Goal: Task Accomplishment & Management: Use online tool/utility

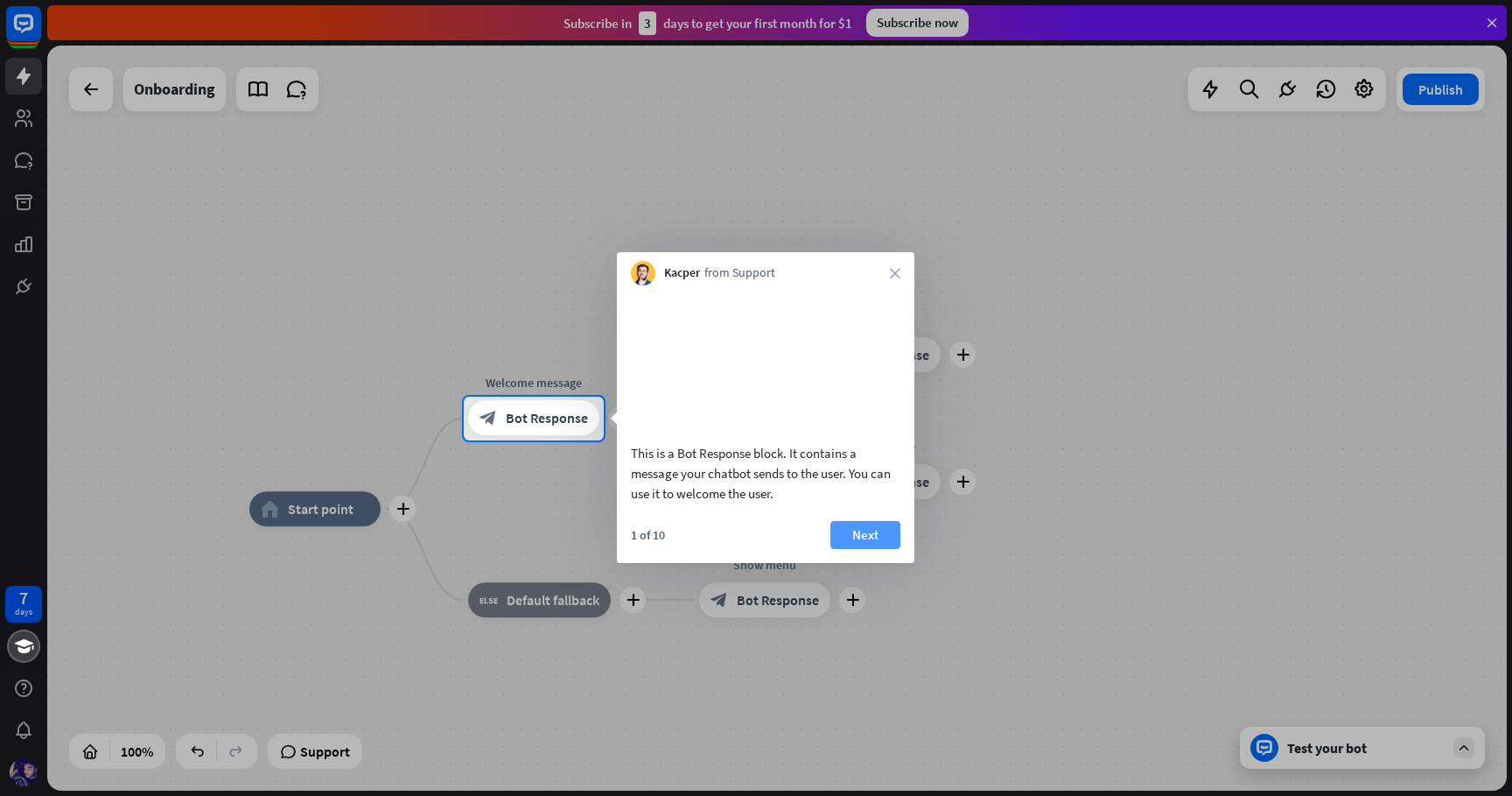
click at [870, 549] on button "Next" at bounding box center [865, 534] width 70 height 28
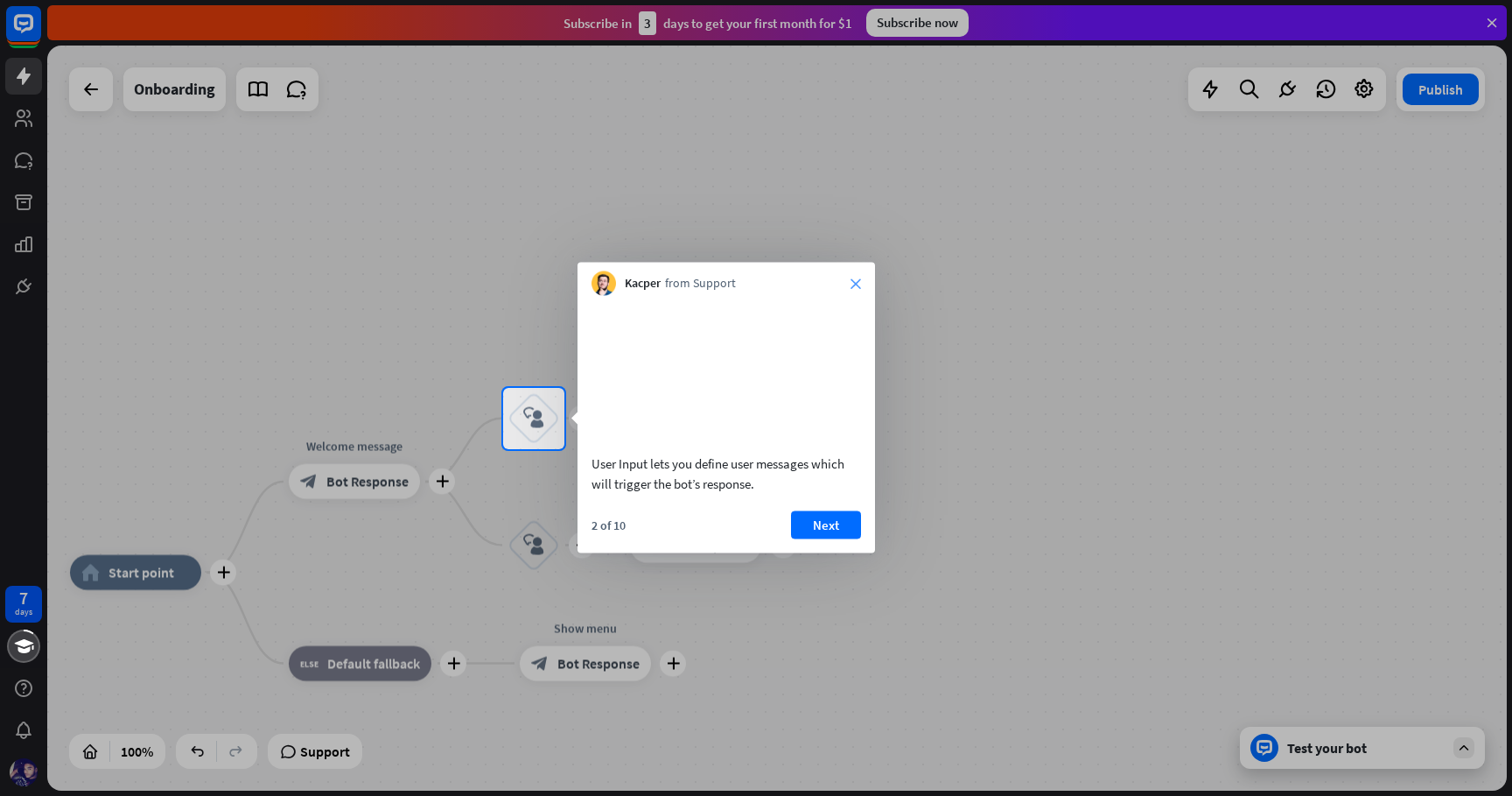
click at [853, 287] on icon "close" at bounding box center [856, 284] width 11 height 11
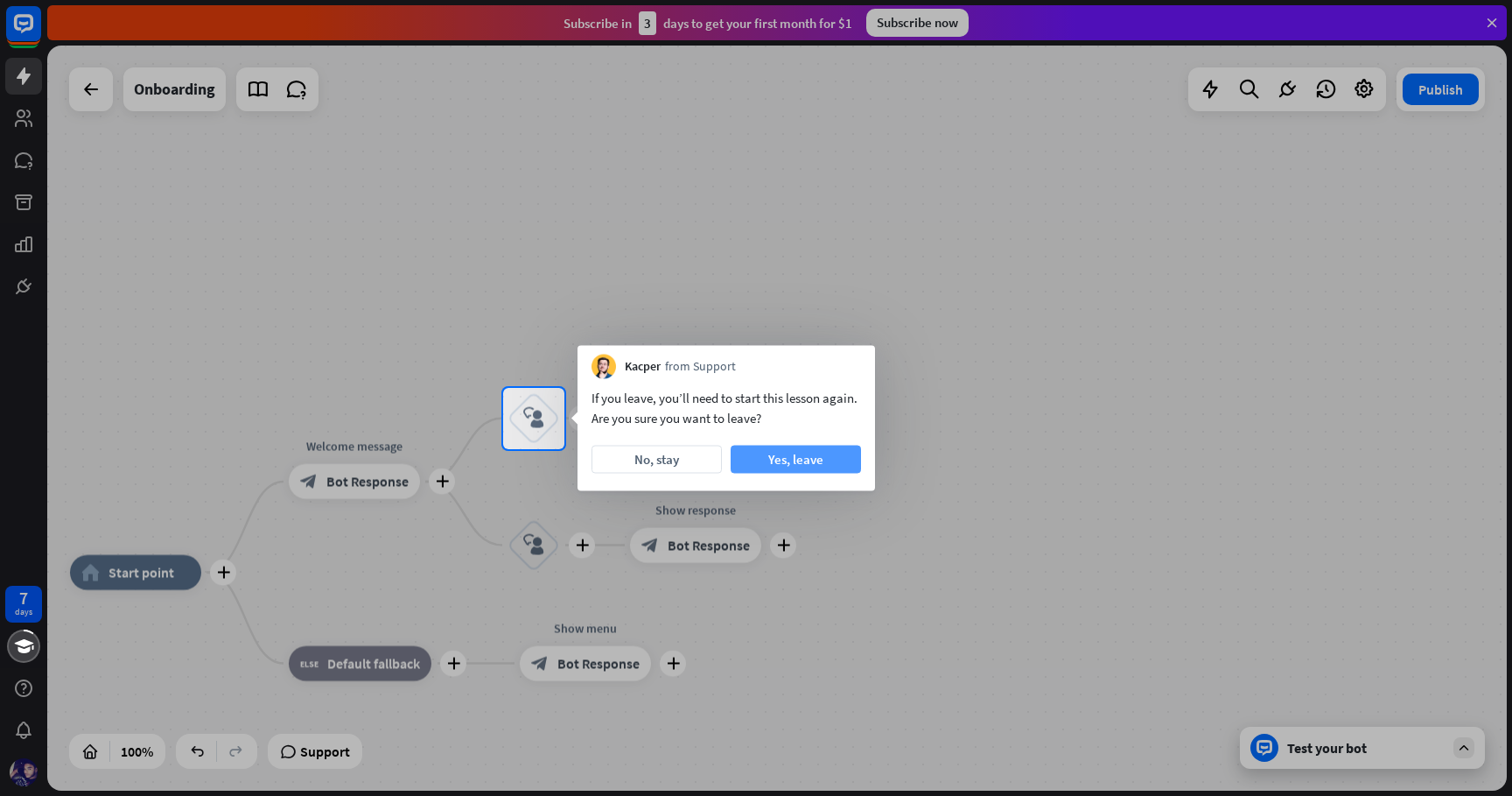
click at [775, 457] on button "Yes, leave" at bounding box center [796, 460] width 130 height 28
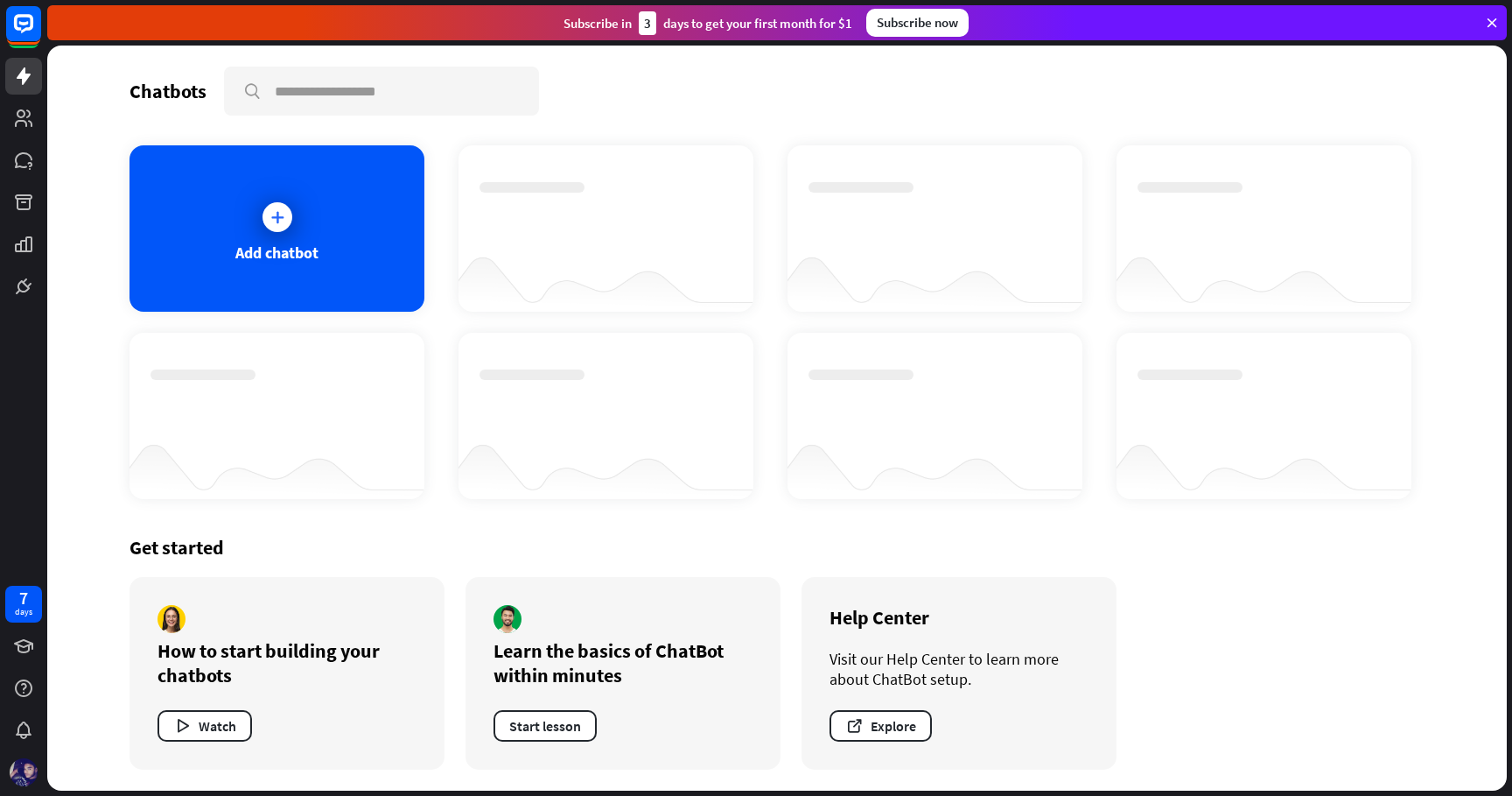
click at [26, 222] on div at bounding box center [24, 152] width 47 height 305
click at [26, 201] on icon at bounding box center [23, 202] width 17 height 16
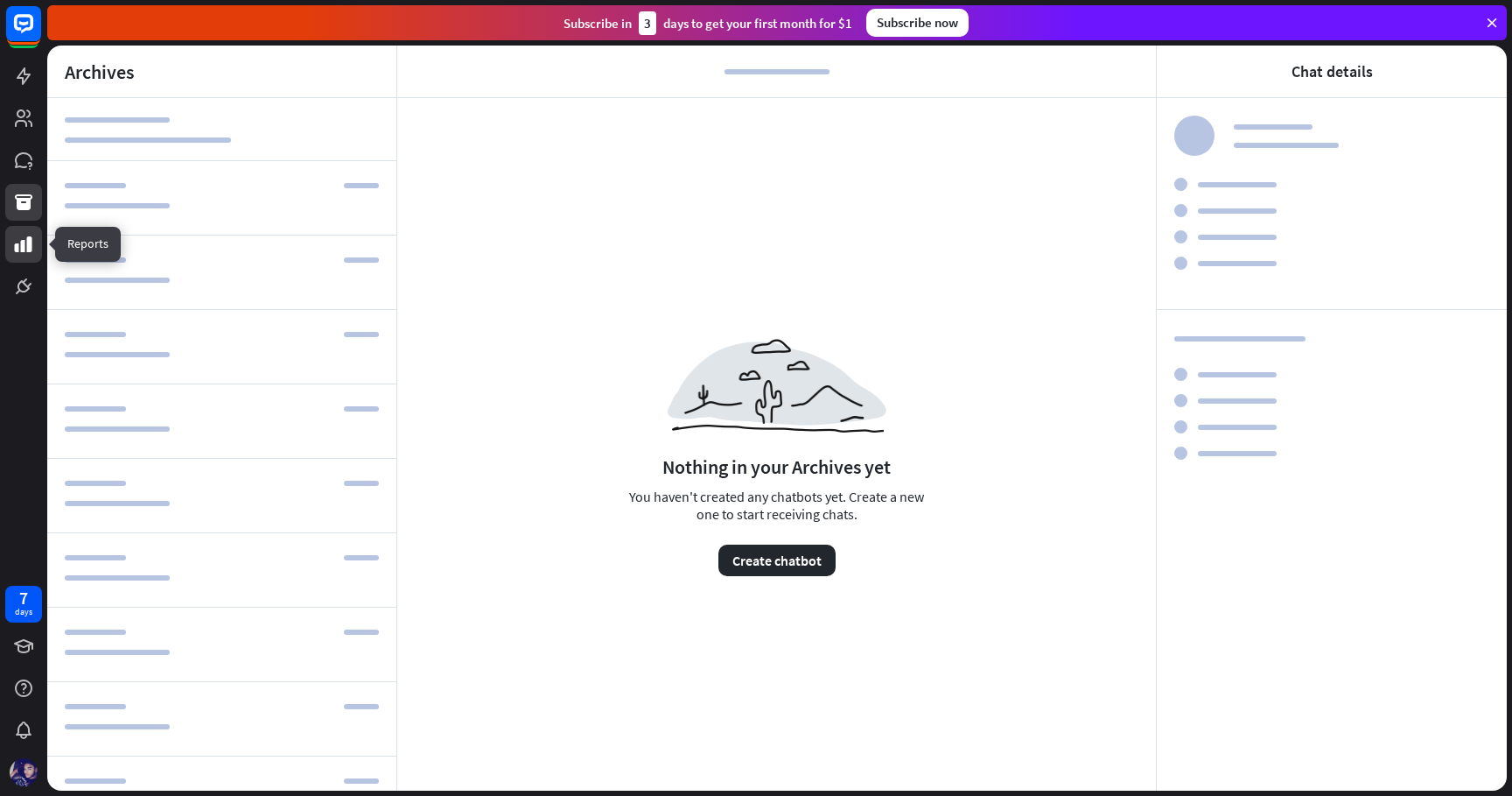
click at [27, 253] on icon at bounding box center [23, 243] width 21 height 21
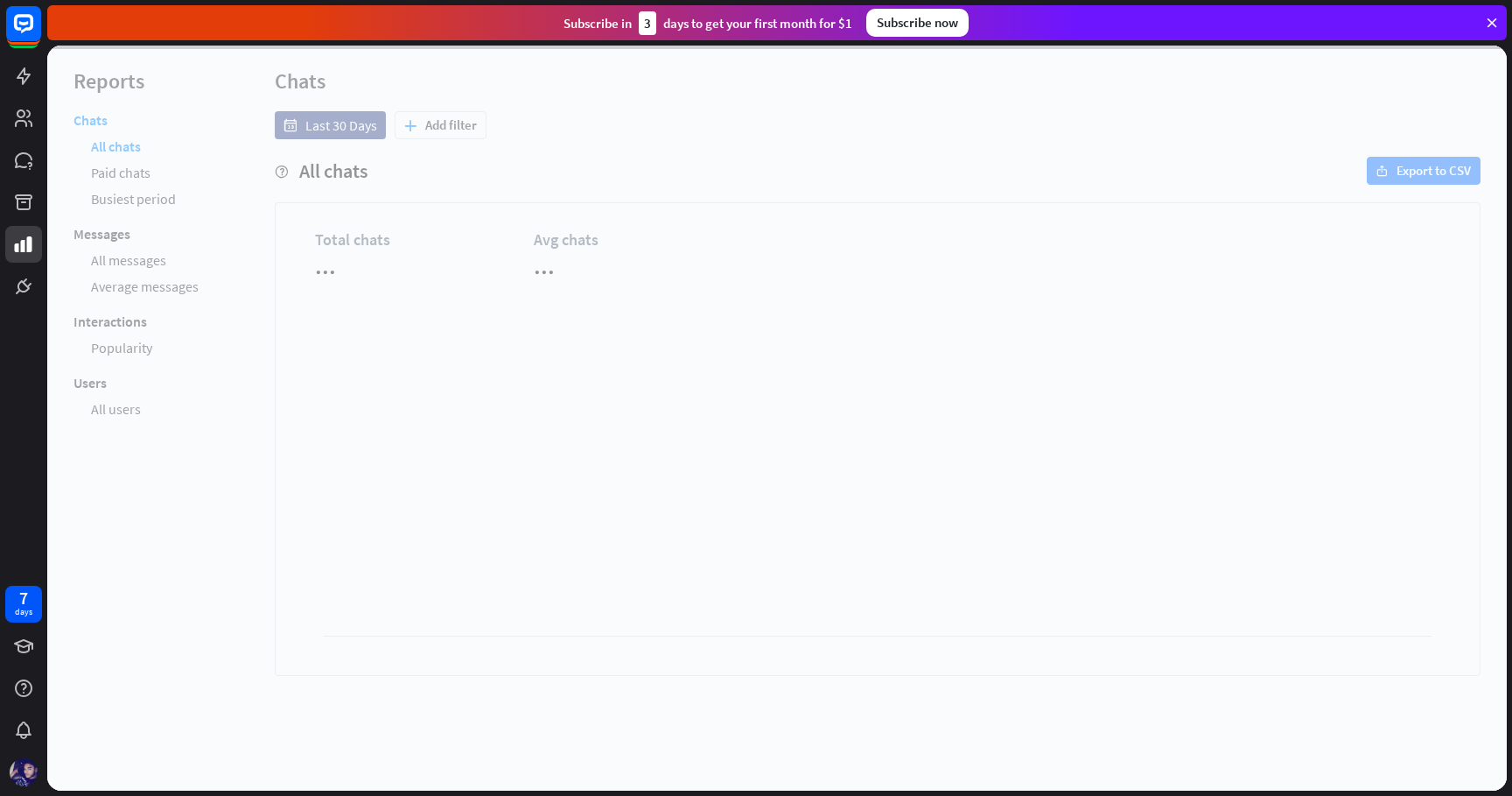
click at [22, 309] on div "7 days" at bounding box center [24, 398] width 47 height 796
click at [26, 284] on icon at bounding box center [23, 285] width 12 height 12
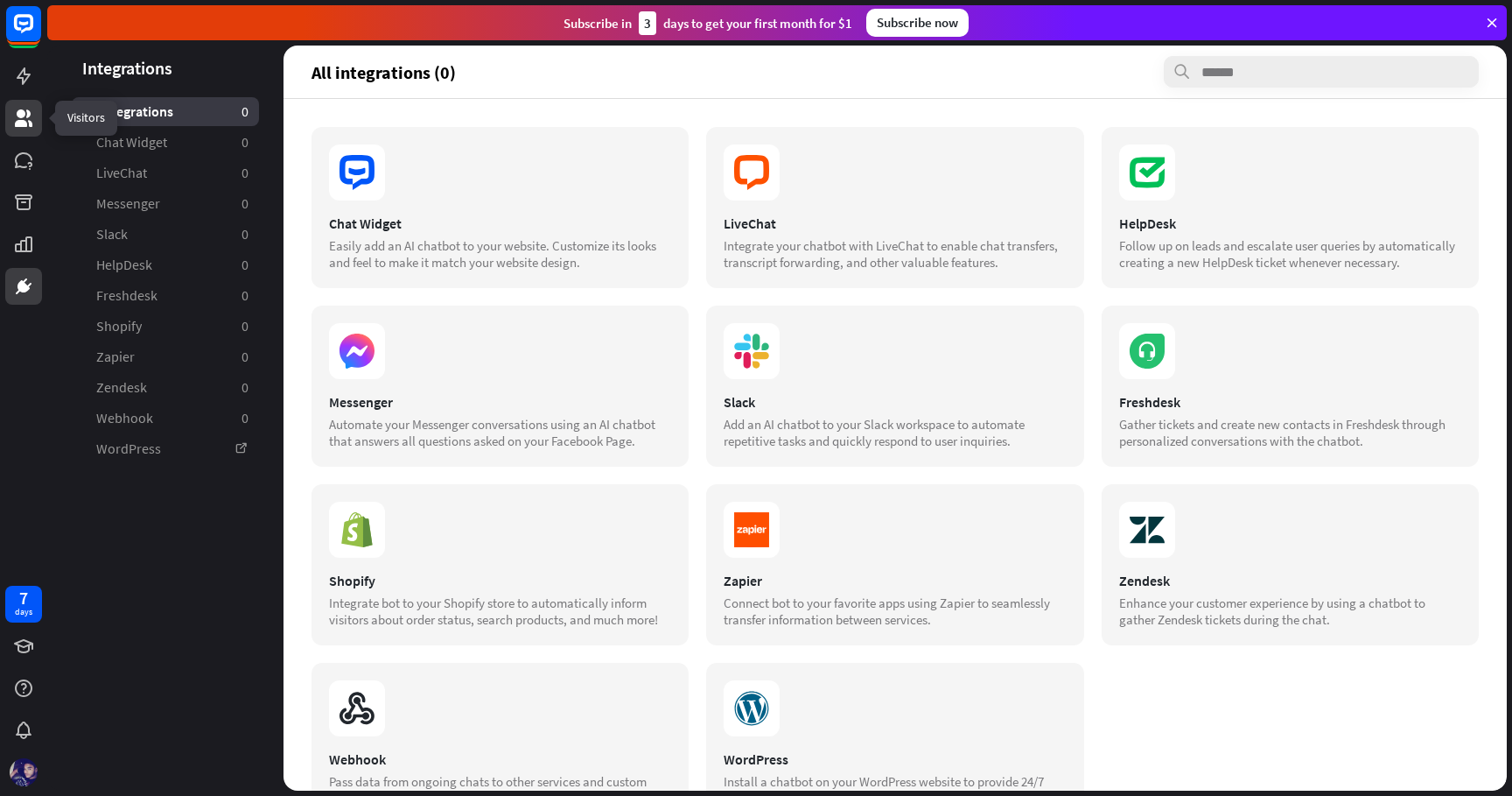
click at [26, 114] on icon at bounding box center [23, 118] width 21 height 21
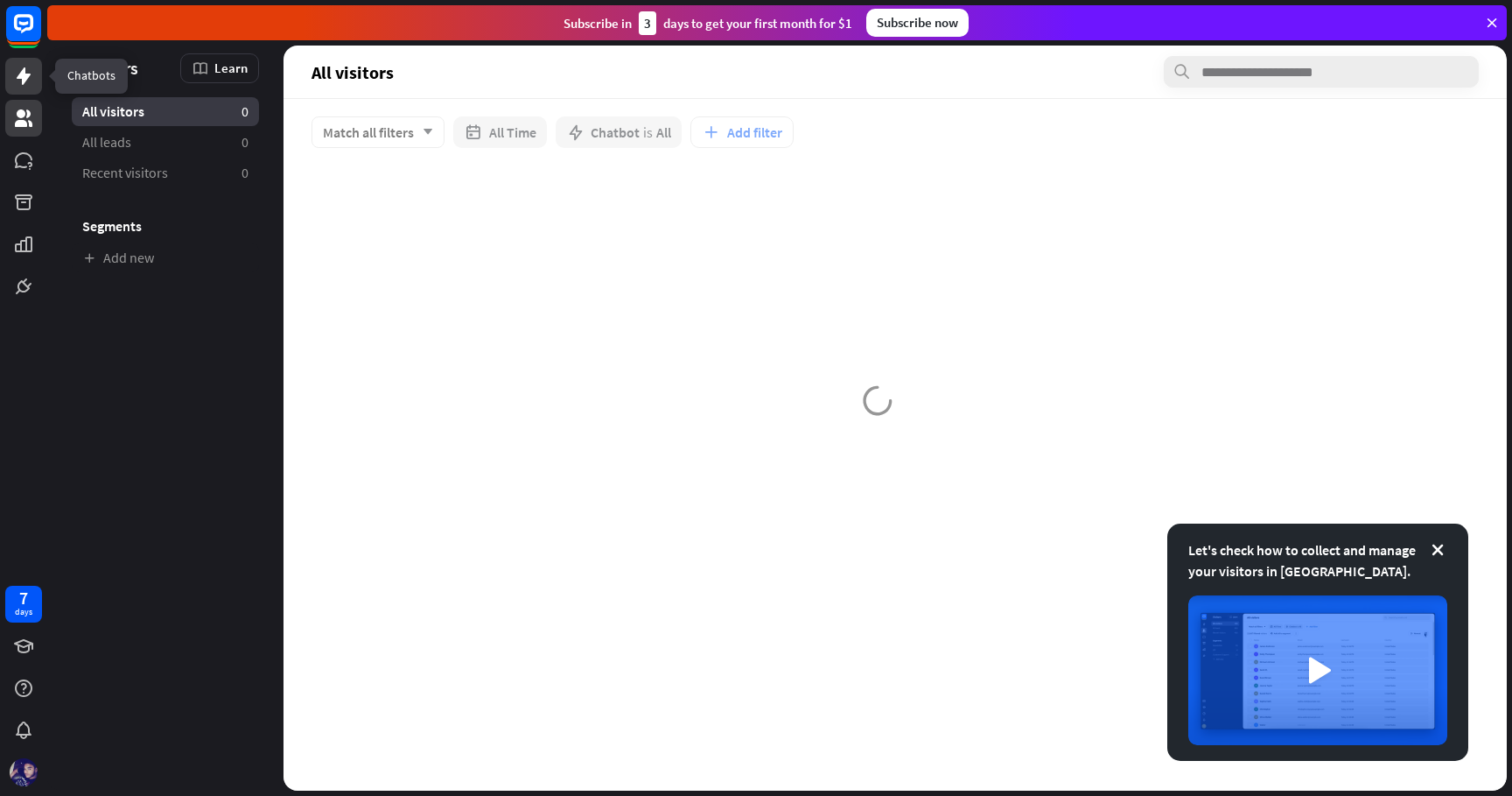
click at [26, 82] on icon at bounding box center [23, 76] width 21 height 21
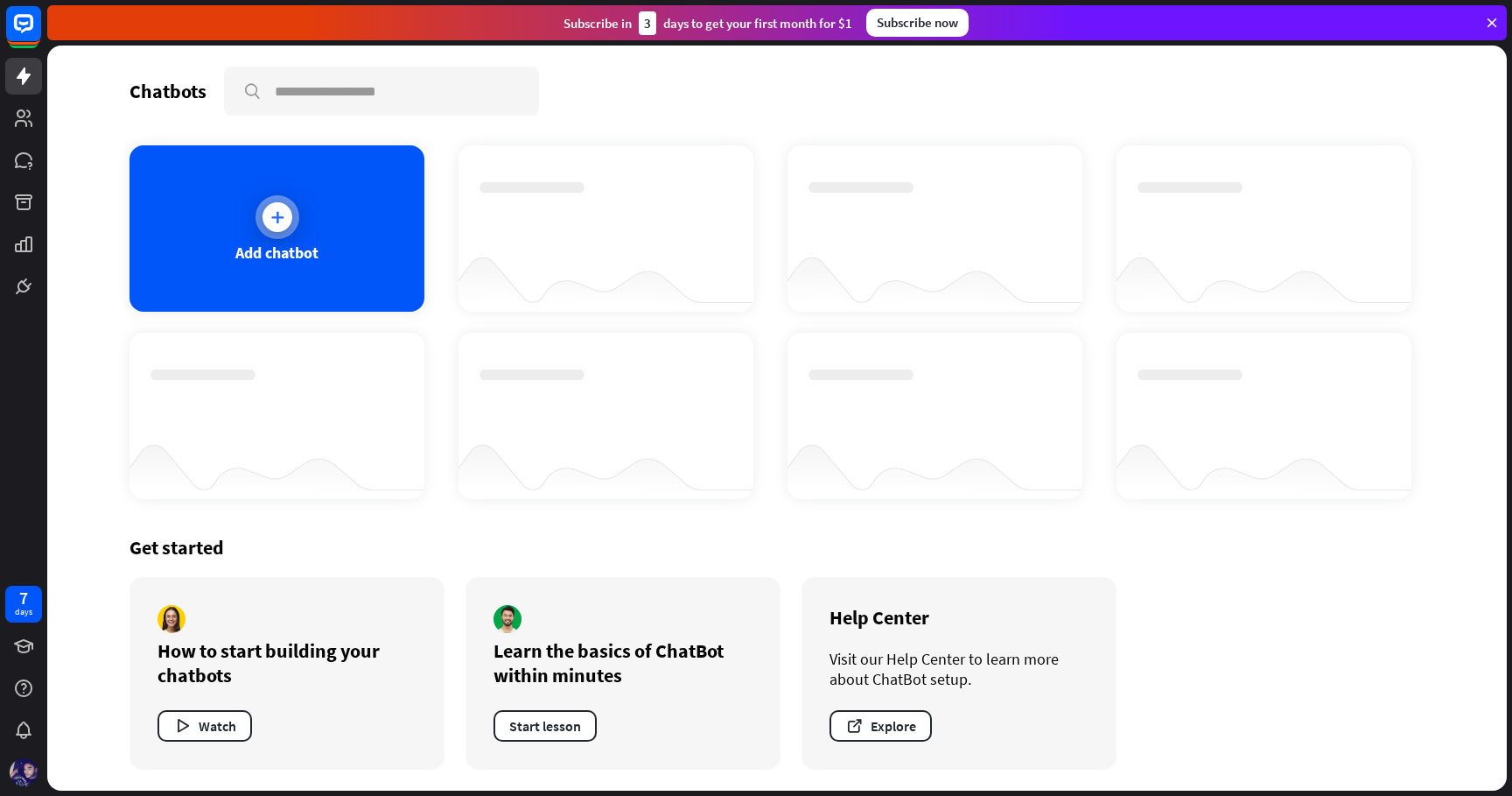
click at [271, 220] on icon at bounding box center [277, 216] width 17 height 17
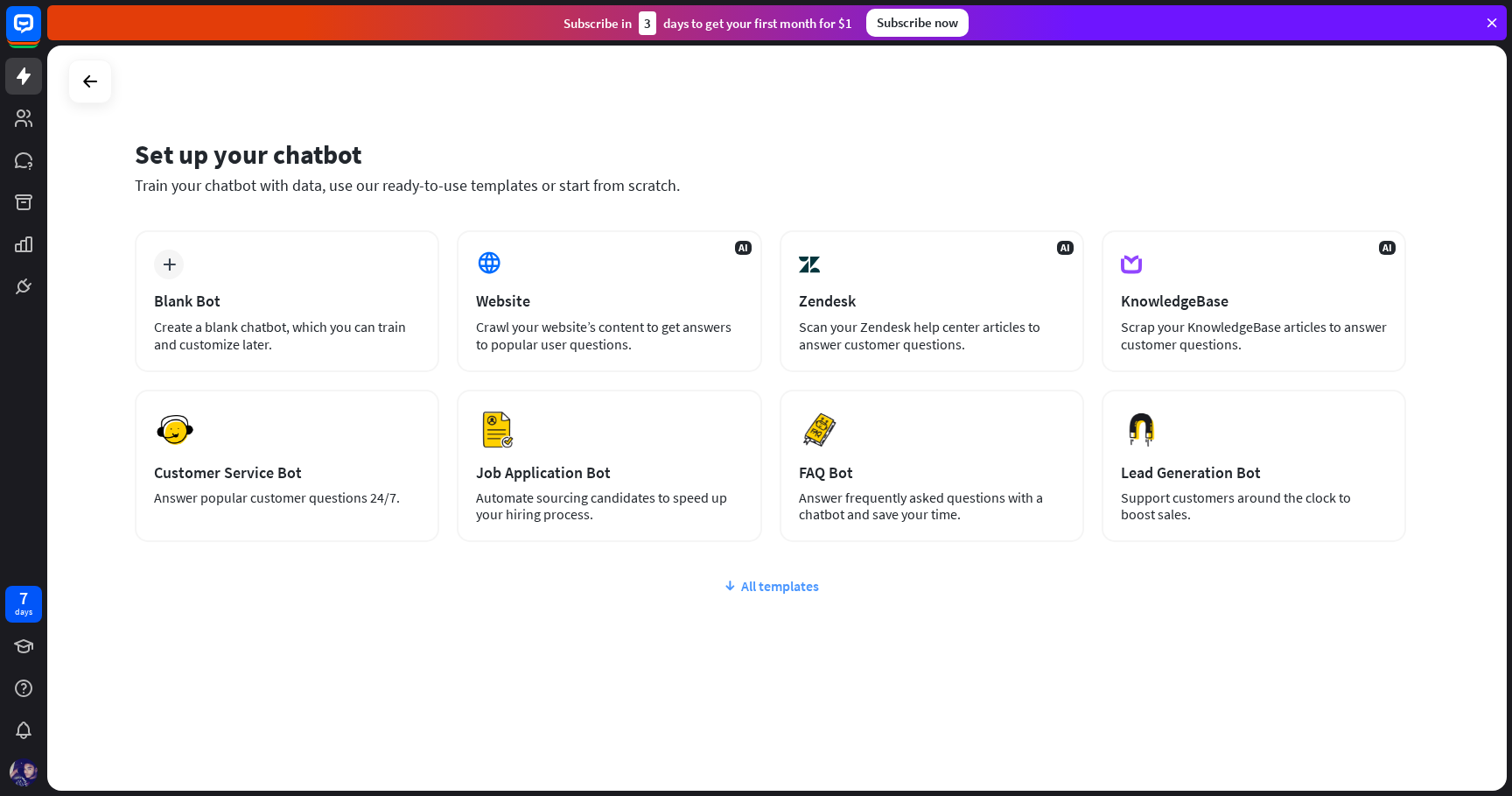
click at [784, 582] on div "All templates" at bounding box center [770, 585] width 1271 height 17
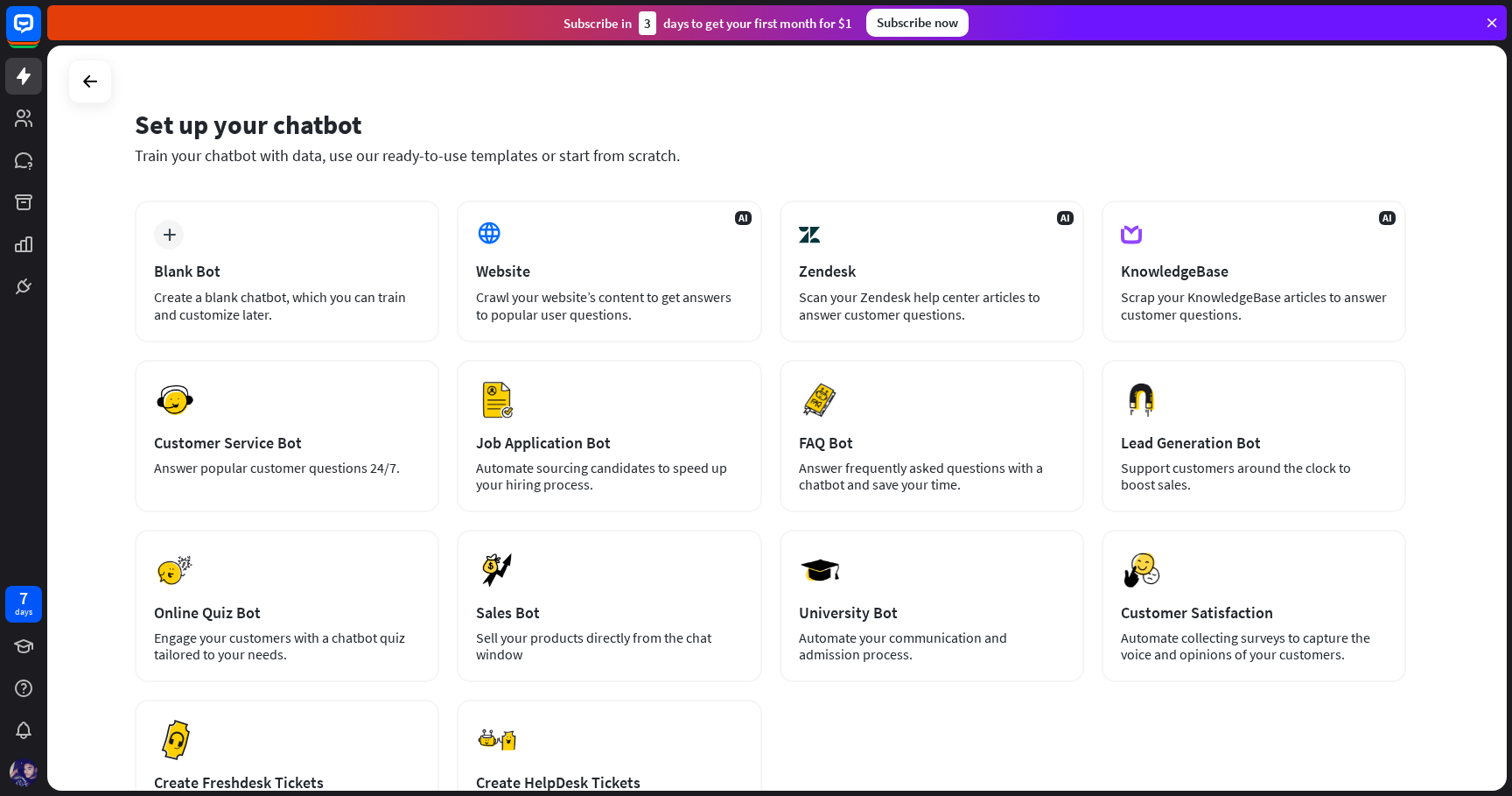
scroll to position [29, 0]
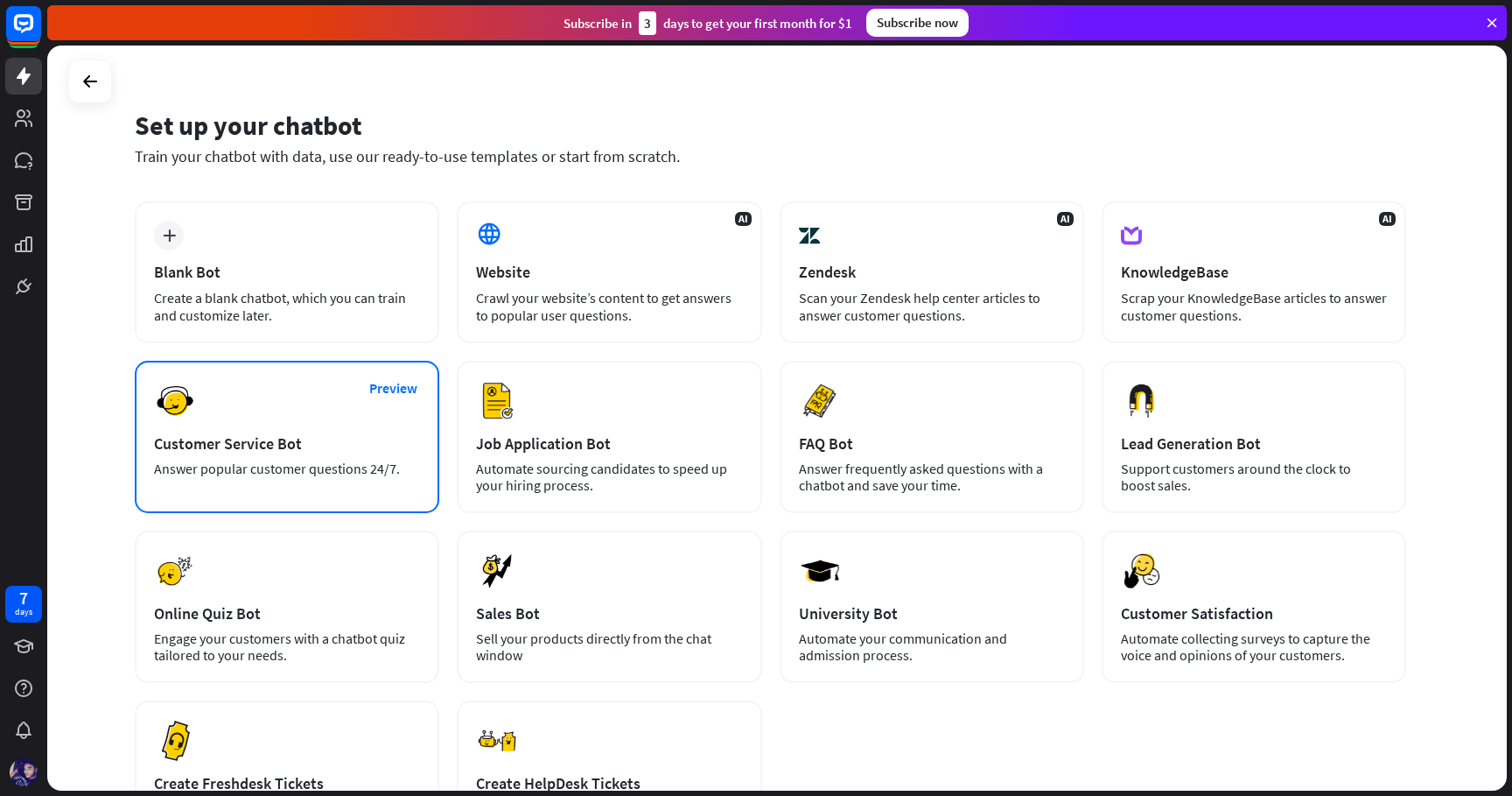
click at [380, 462] on div "Answer popular customer questions 24/7." at bounding box center [287, 469] width 266 height 16
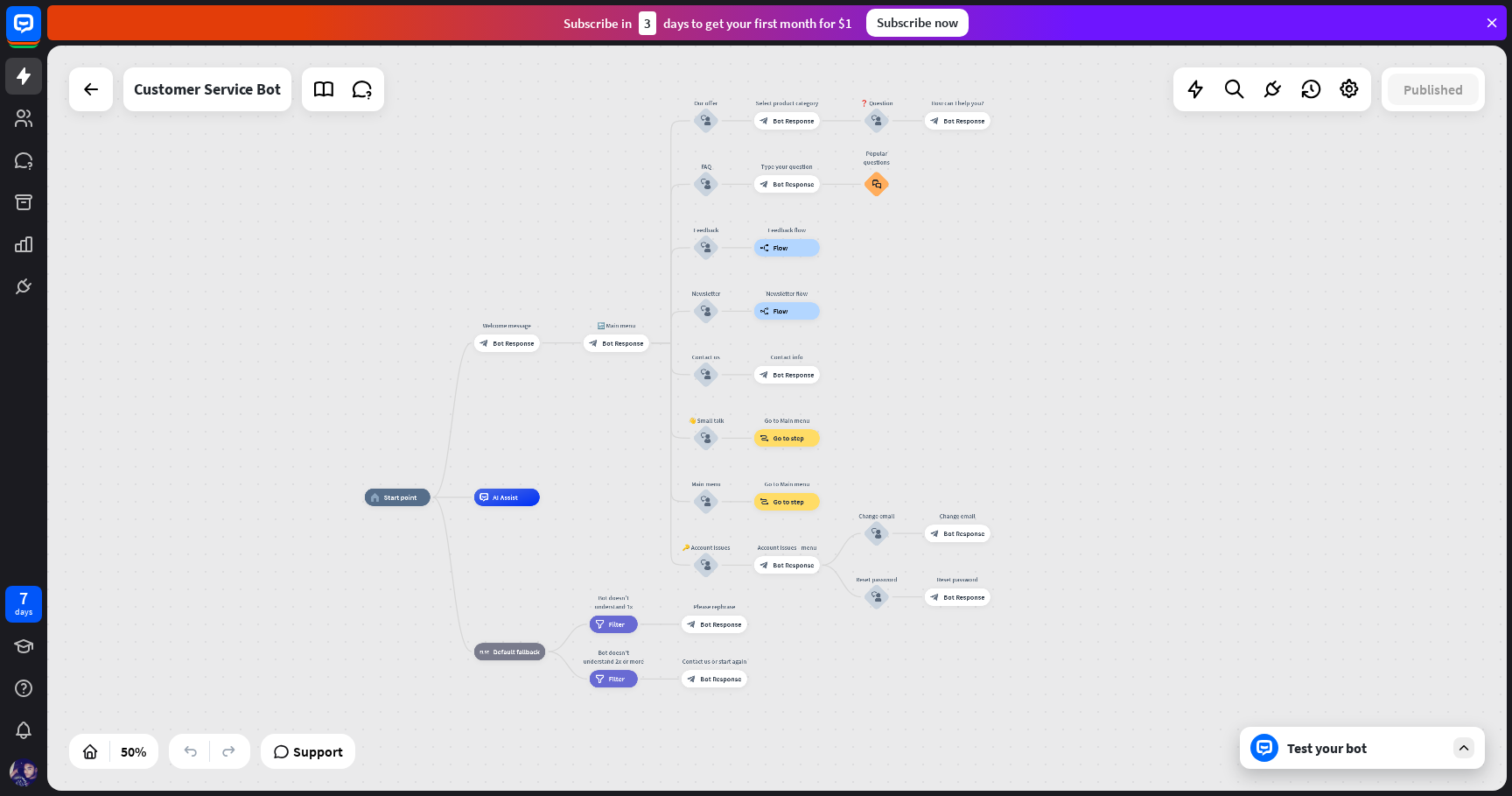
drag, startPoint x: 1111, startPoint y: 119, endPoint x: 1027, endPoint y: 149, distance: 89.2
click at [1027, 149] on div "home_2 Start point Welcome message block_bot_response Bot Response 🔙 Main menu …" at bounding box center [777, 418] width 1459 height 745
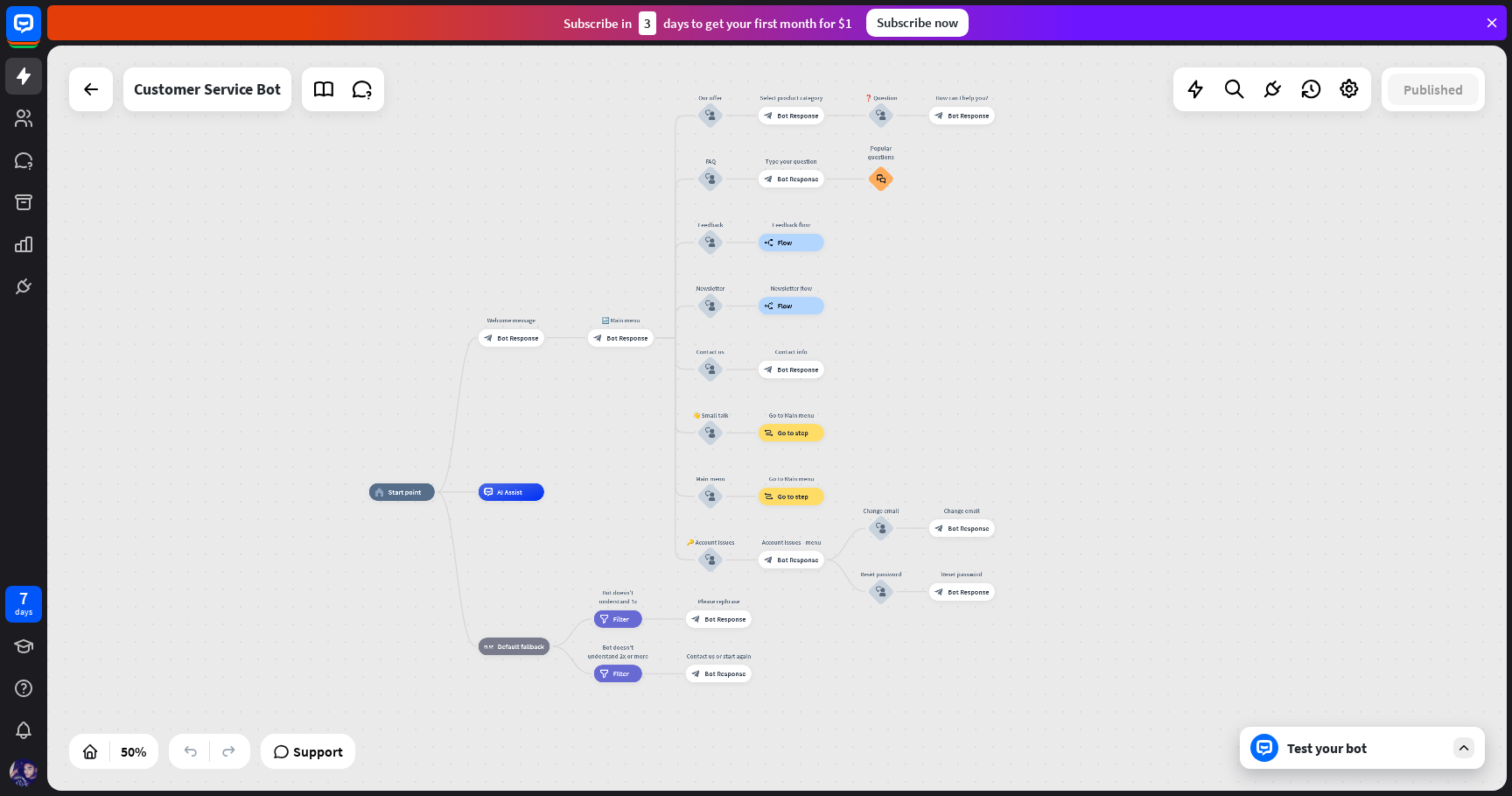
click at [1332, 743] on div "Test your bot" at bounding box center [1365, 747] width 158 height 17
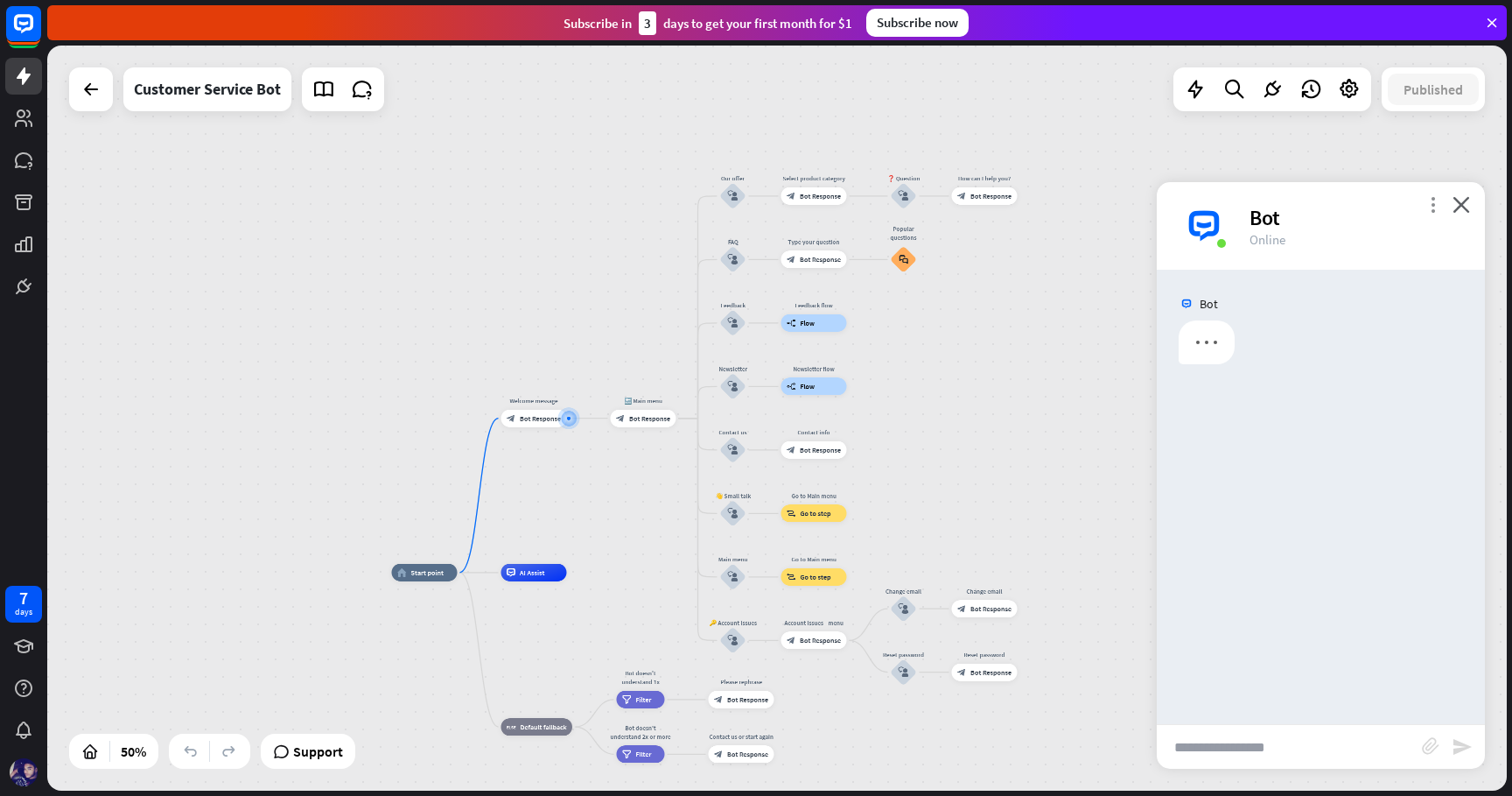
click at [1432, 208] on icon "more_vert" at bounding box center [1433, 204] width 16 height 16
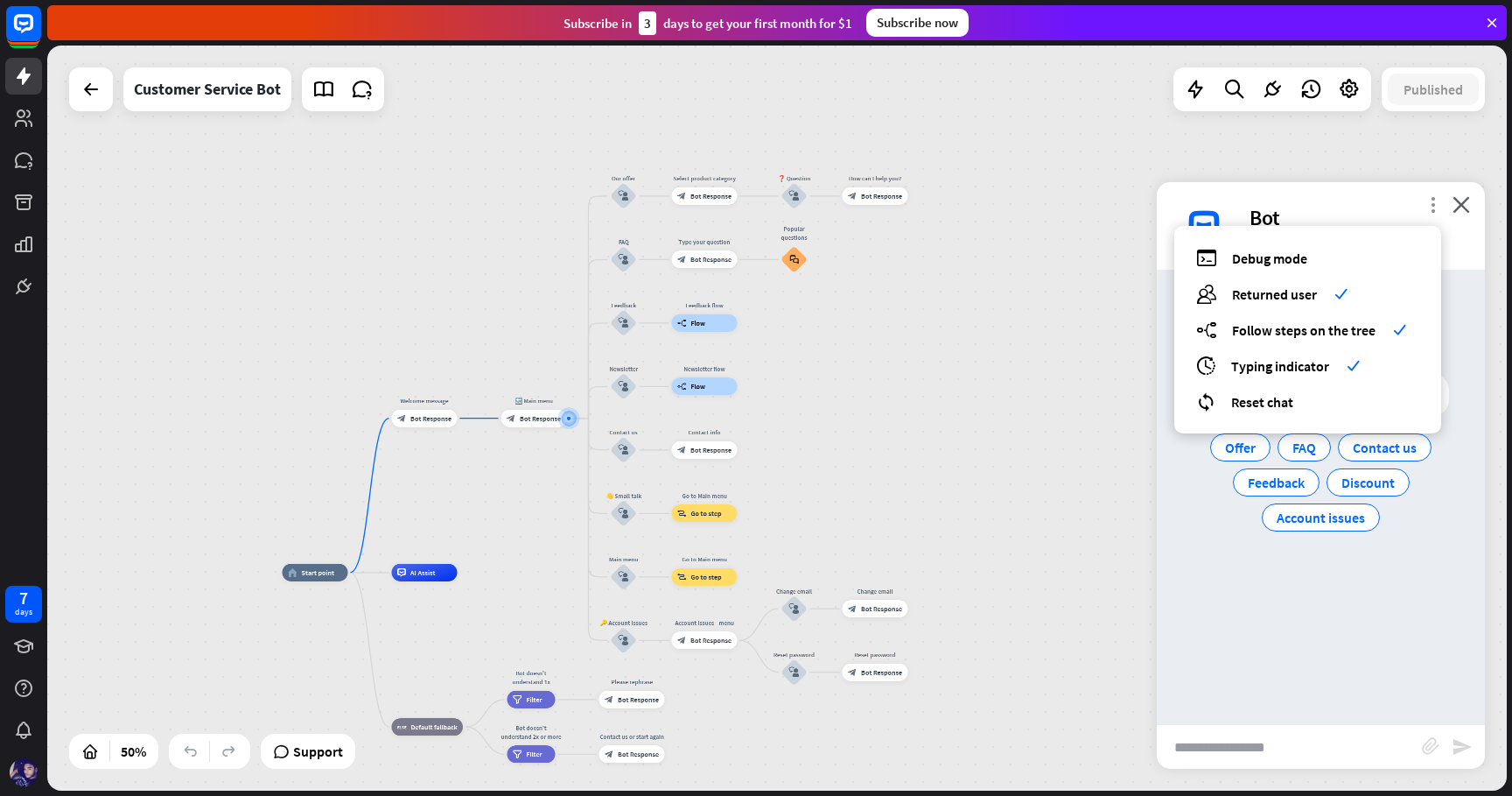
click at [1432, 208] on icon "more_vert" at bounding box center [1433, 204] width 16 height 16
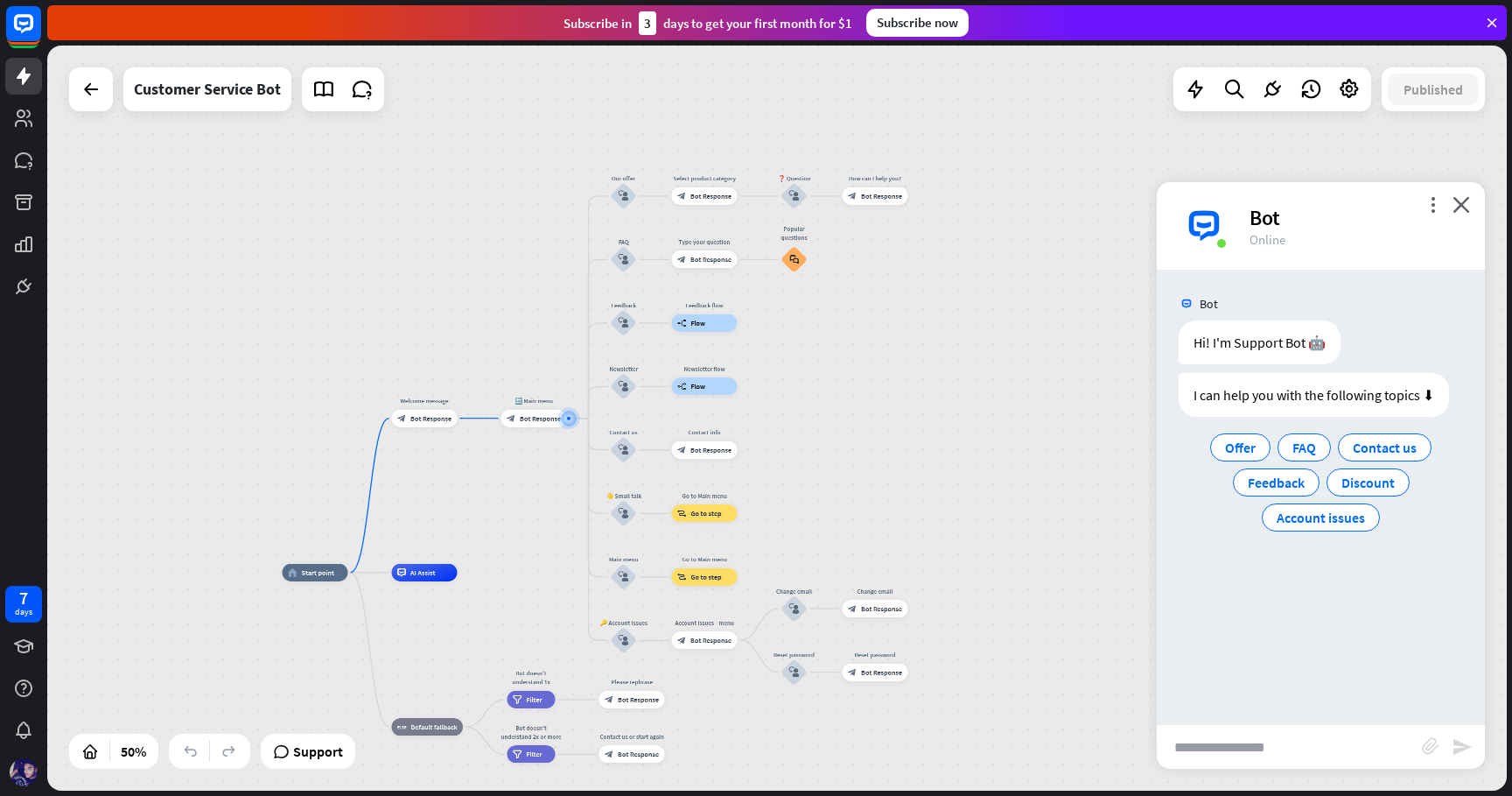
click at [1471, 202] on div "more_vert close Bot Online" at bounding box center [1321, 226] width 328 height 88
click at [1465, 207] on icon "close" at bounding box center [1461, 204] width 17 height 16
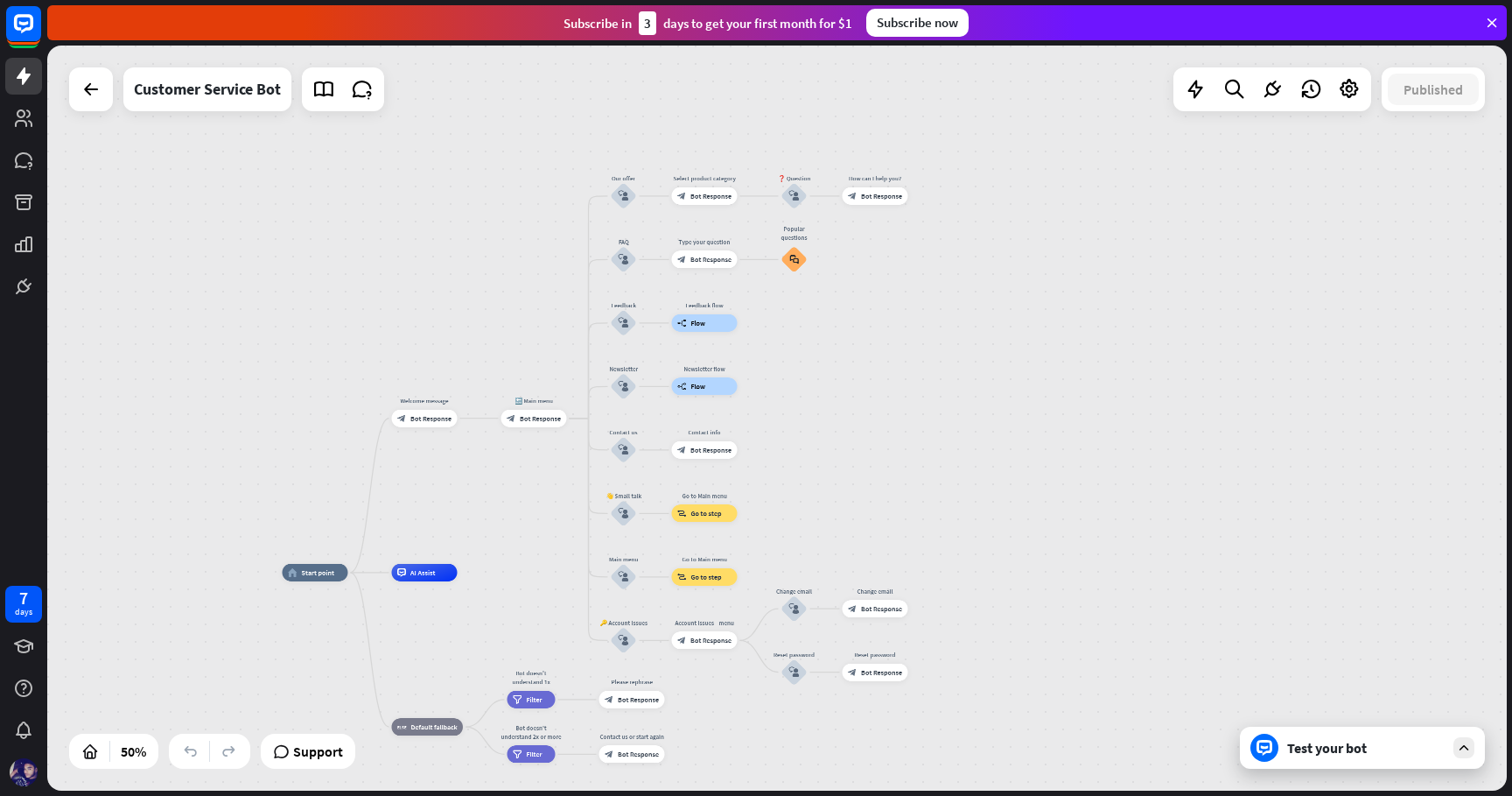
click at [1366, 749] on div "Test your bot" at bounding box center [1365, 747] width 158 height 17
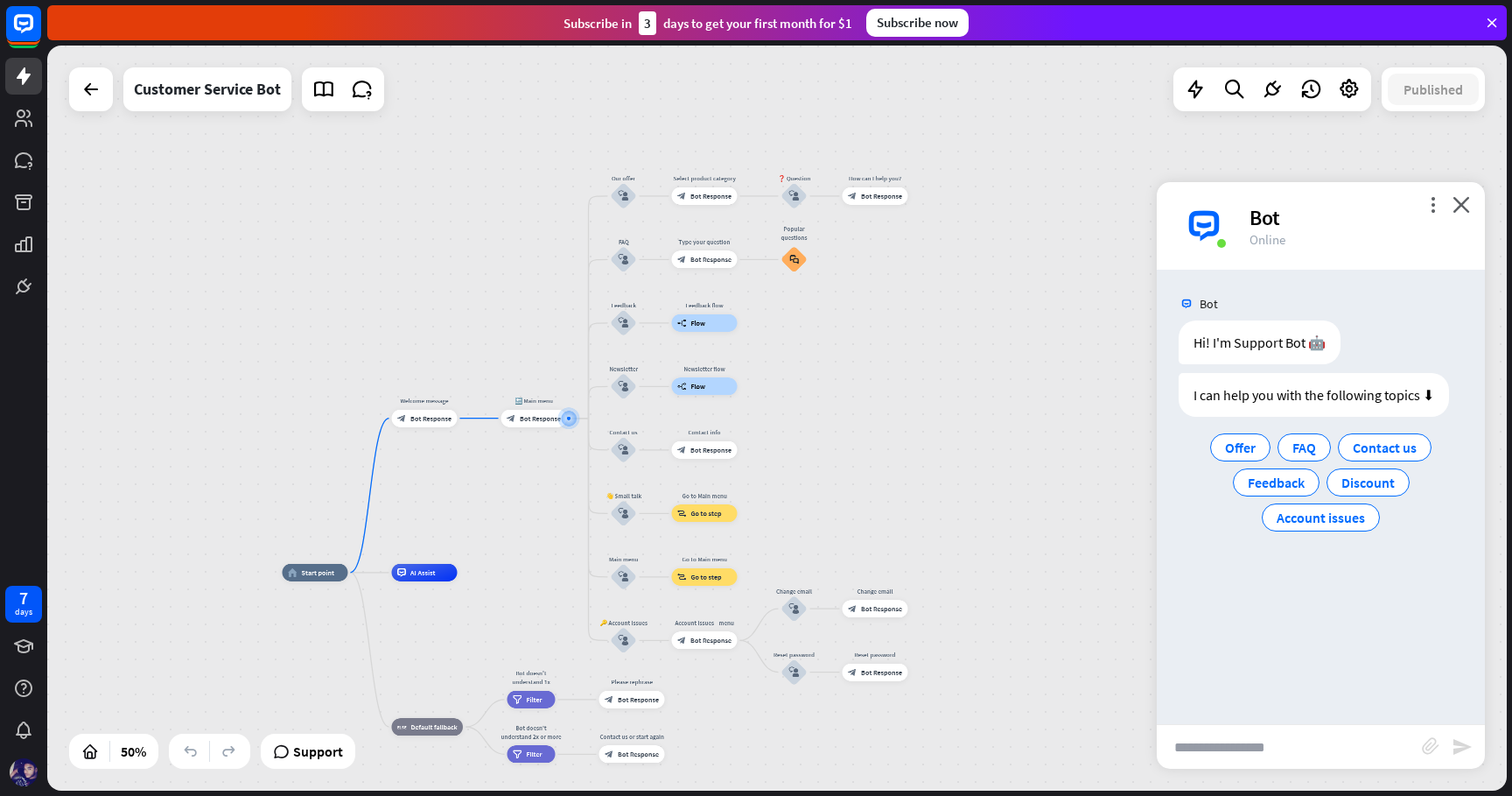
click at [1316, 749] on input "text" at bounding box center [1289, 747] width 265 height 44
click at [1246, 394] on div "I can help you with the following topics ⬇" at bounding box center [1313, 395] width 271 height 44
click at [1235, 399] on div "I can help you with the following topics ⬇" at bounding box center [1313, 395] width 271 height 44
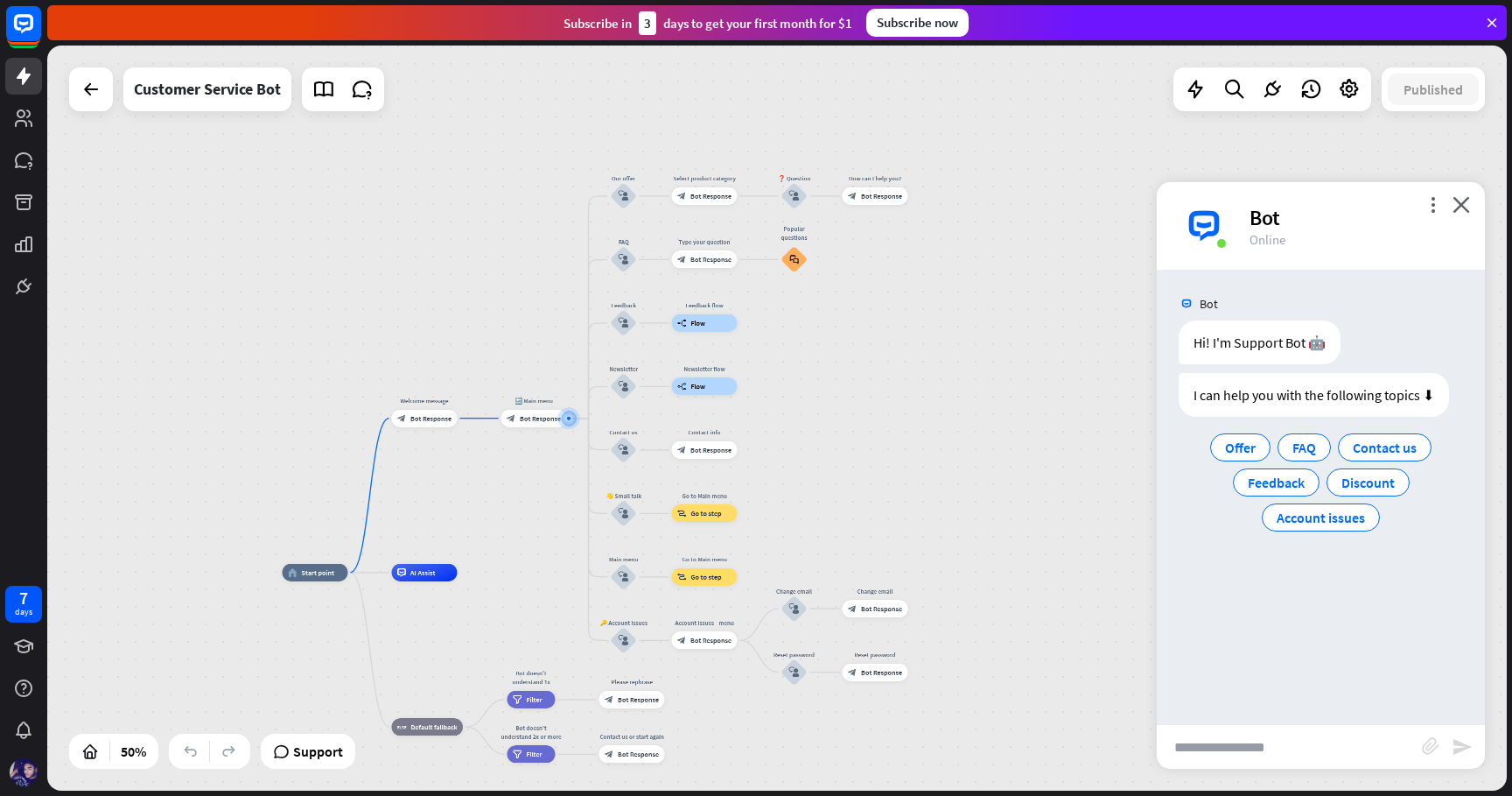
click at [1275, 740] on input "text" at bounding box center [1289, 747] width 265 height 44
type input "**"
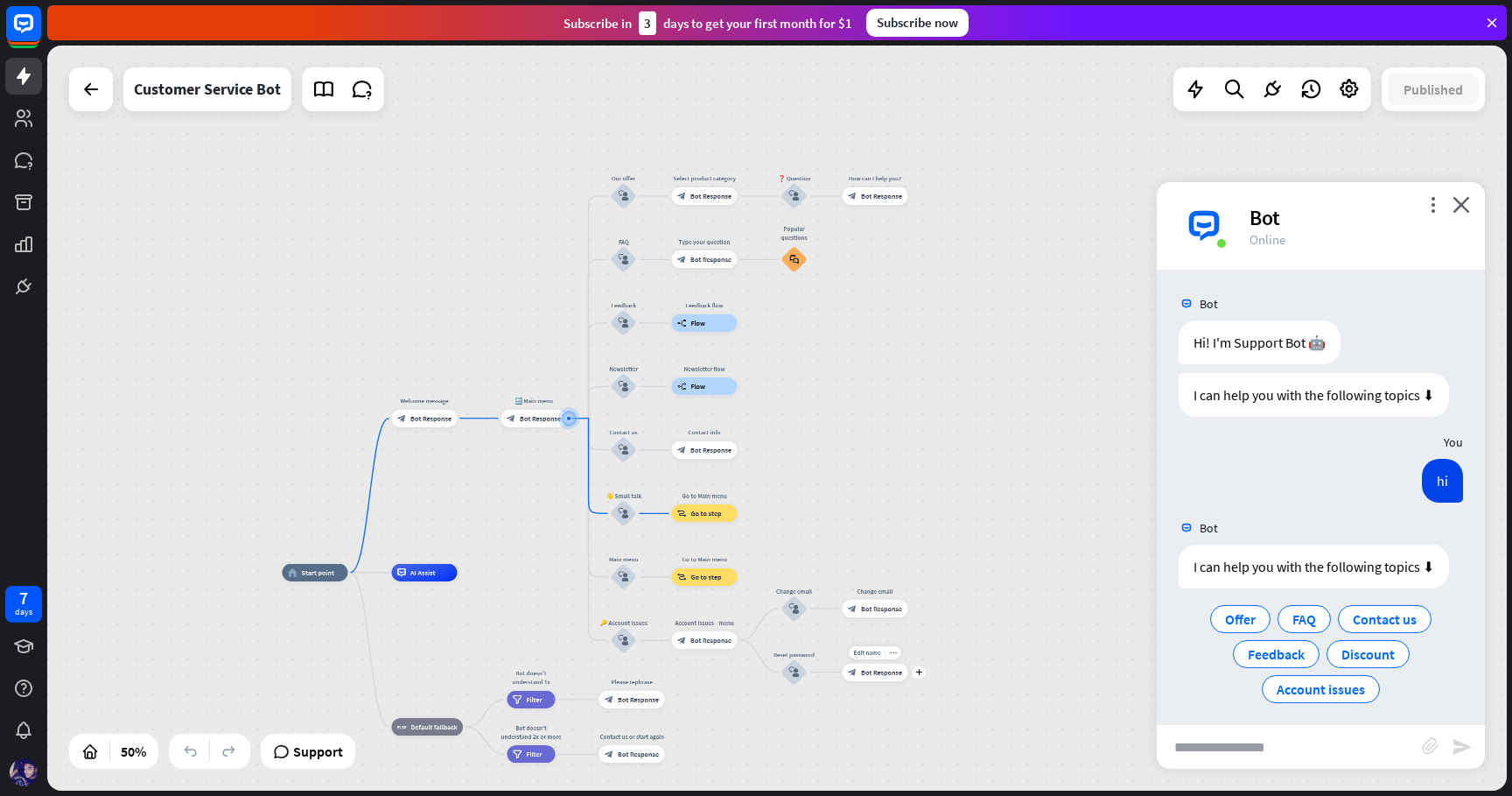
scroll to position [9, 0]
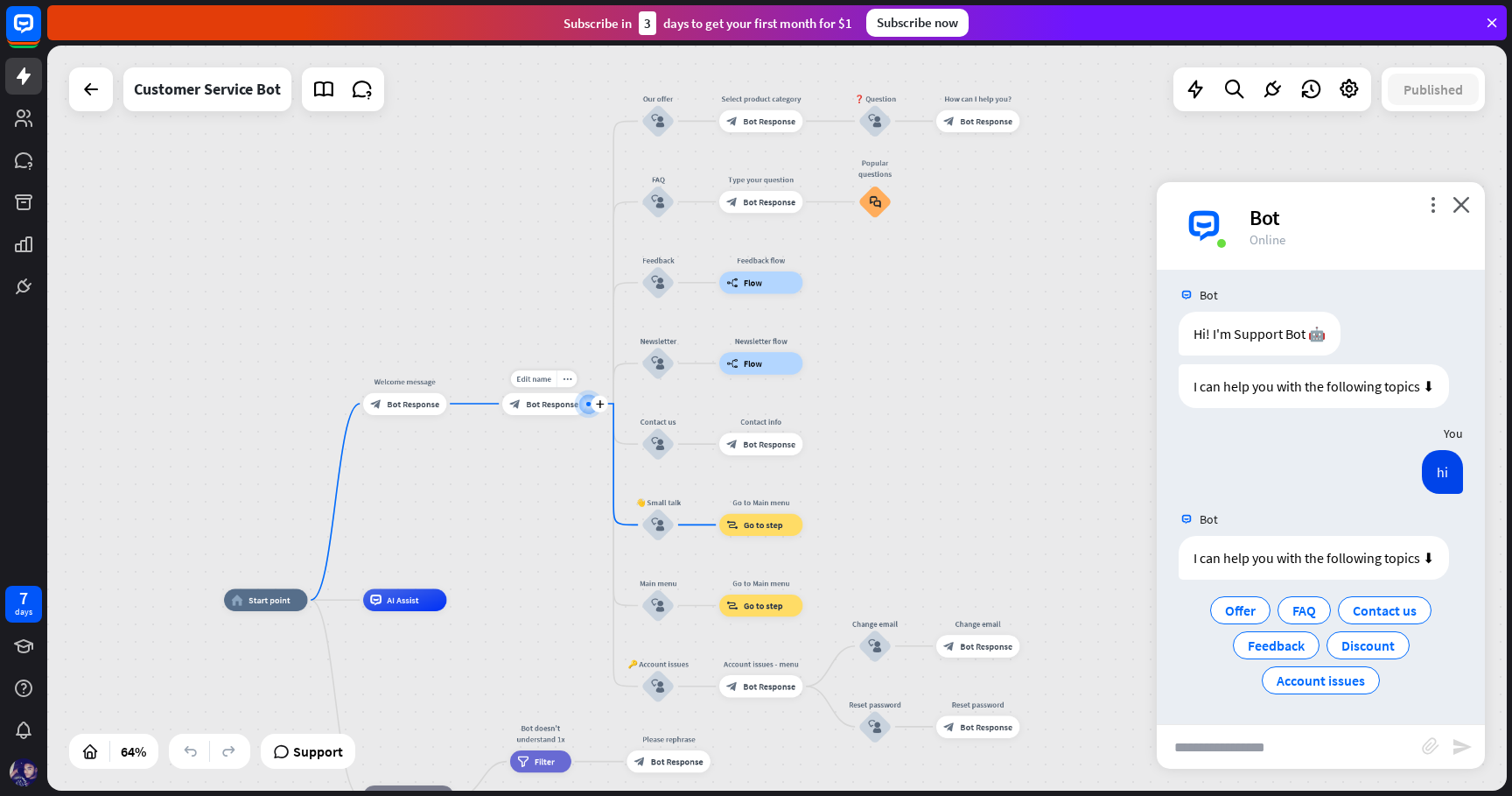
click at [547, 406] on span "Bot Response" at bounding box center [552, 404] width 53 height 11
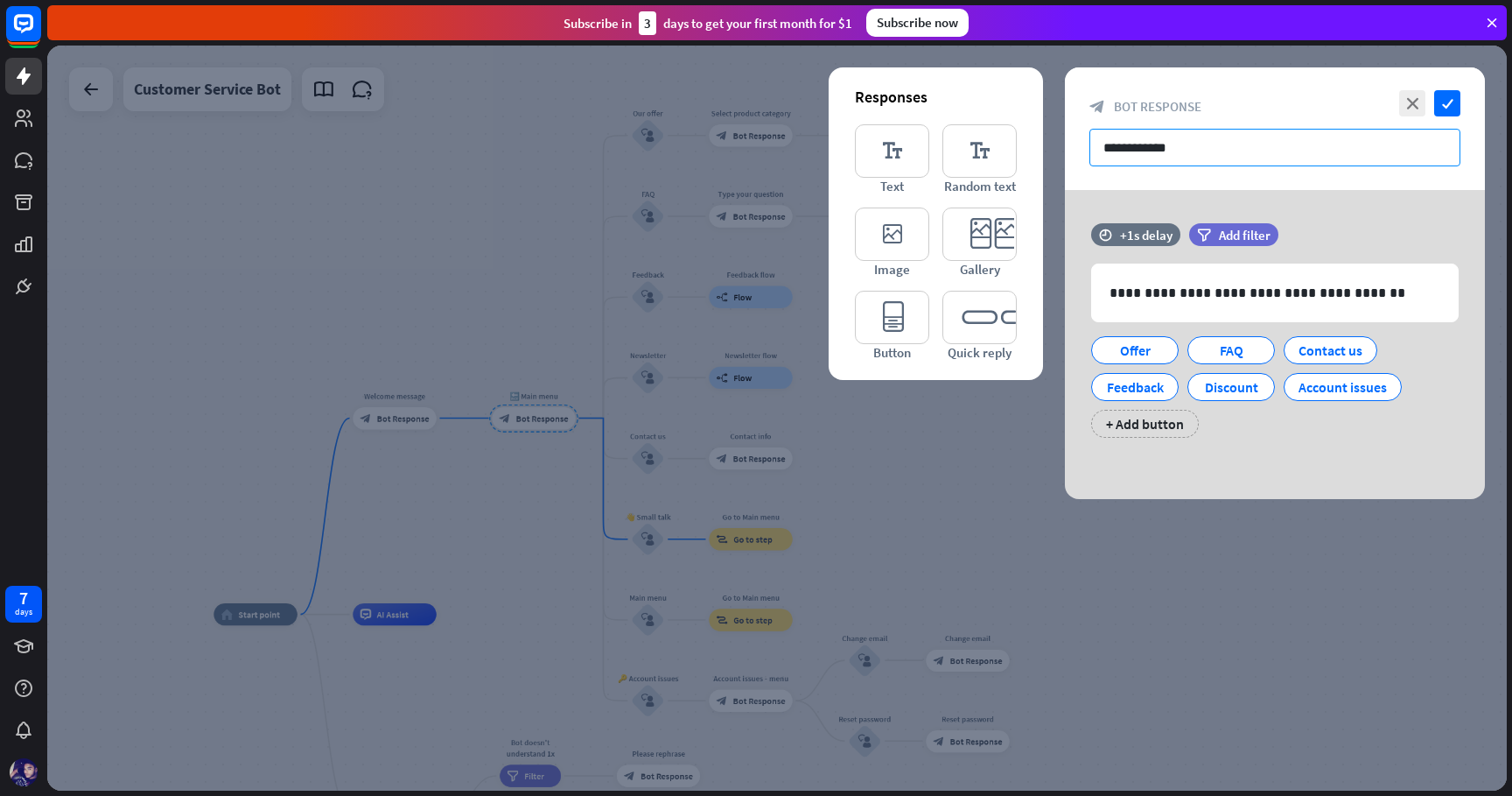
click at [1171, 143] on input "**********" at bounding box center [1274, 147] width 371 height 37
click at [852, 408] on div at bounding box center [777, 418] width 1459 height 745
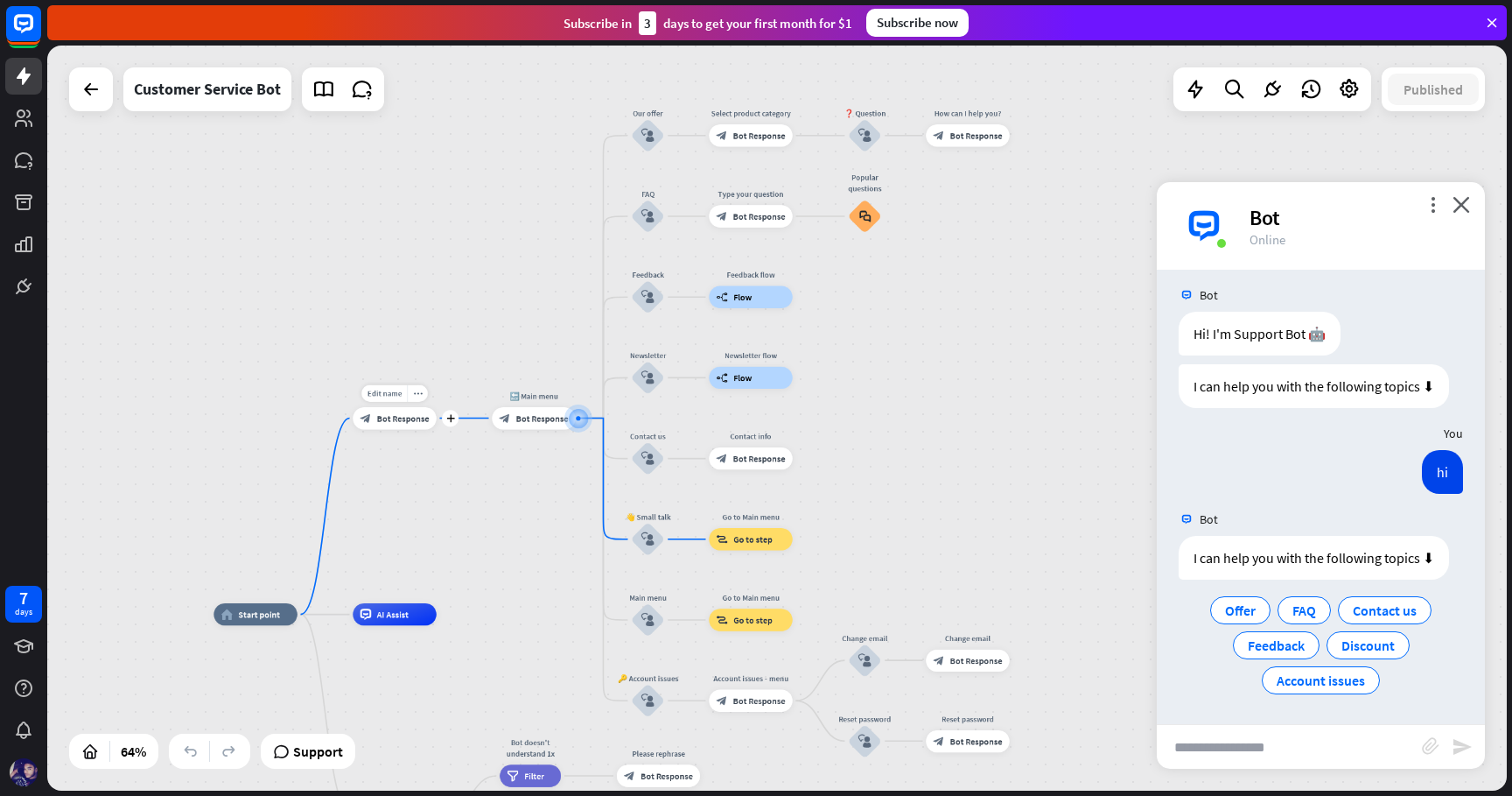
click at [401, 422] on span "Bot Response" at bounding box center [404, 418] width 53 height 11
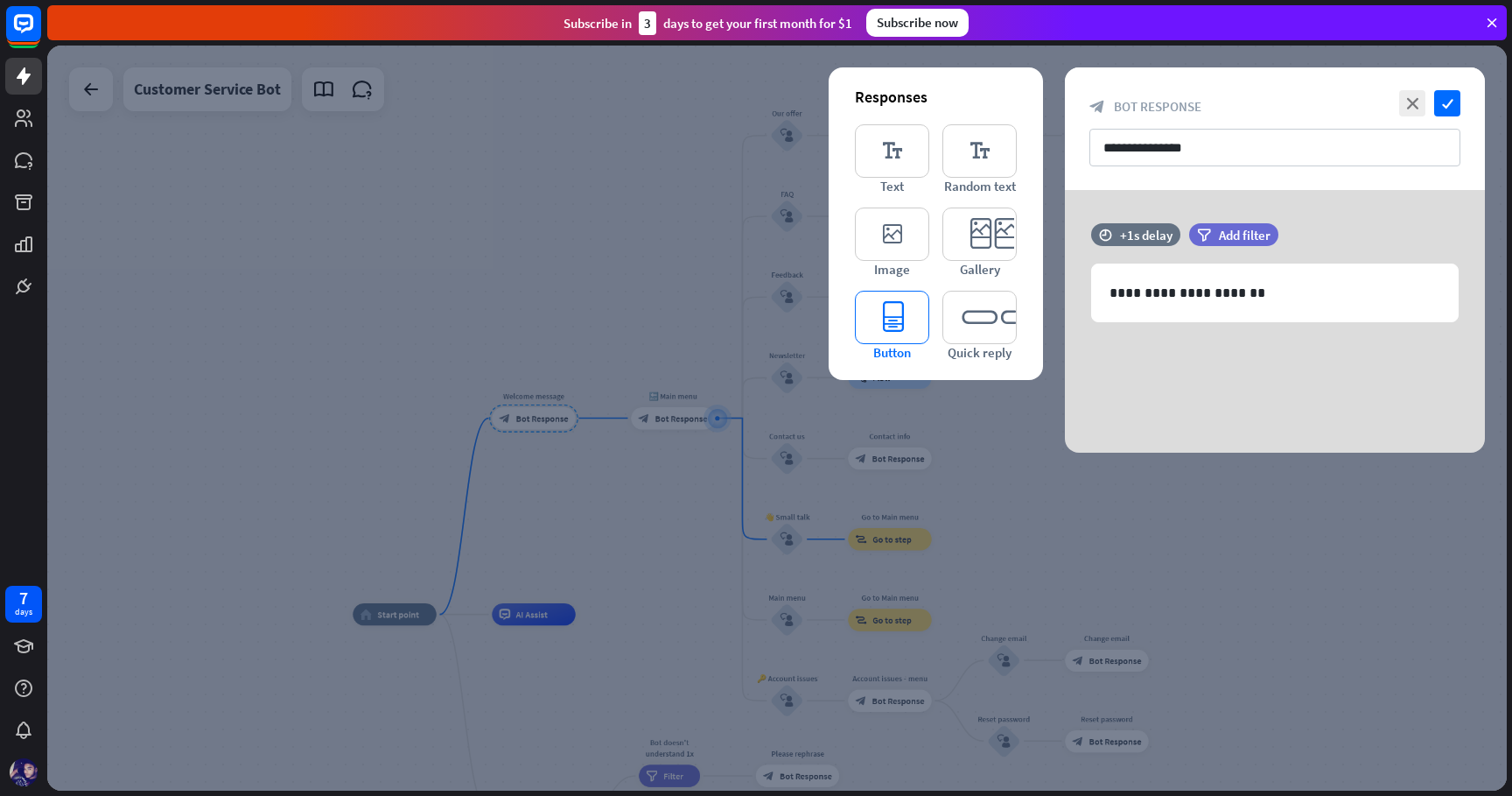
click at [890, 325] on icon "editor_button" at bounding box center [892, 317] width 75 height 54
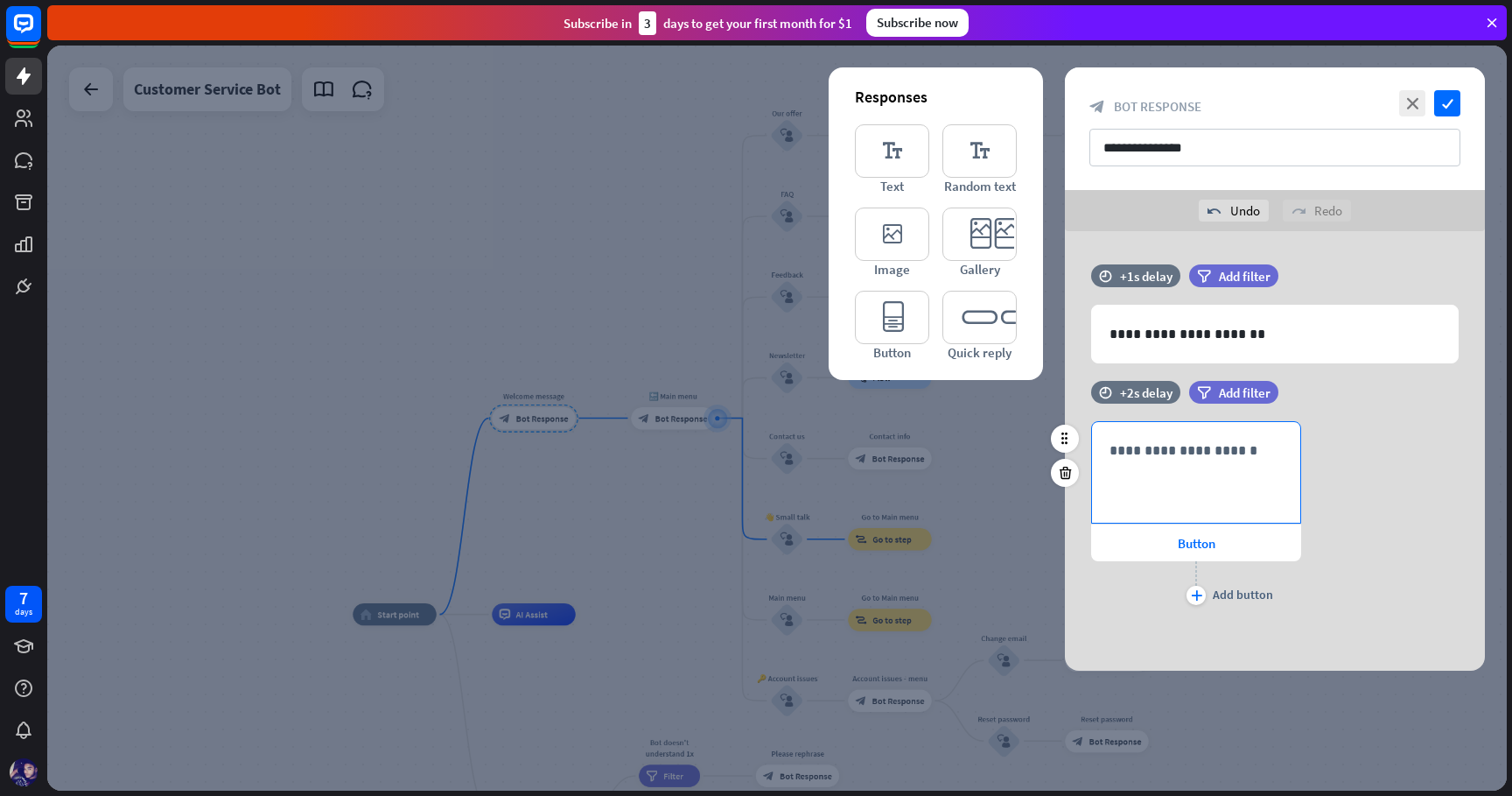
click at [1174, 442] on p "**********" at bounding box center [1196, 450] width 173 height 22
click at [1341, 451] on div "**********" at bounding box center [1274, 515] width 420 height 188
click at [1242, 453] on p "**********" at bounding box center [1196, 450] width 173 height 22
click at [1454, 109] on icon "check" at bounding box center [1446, 103] width 26 height 26
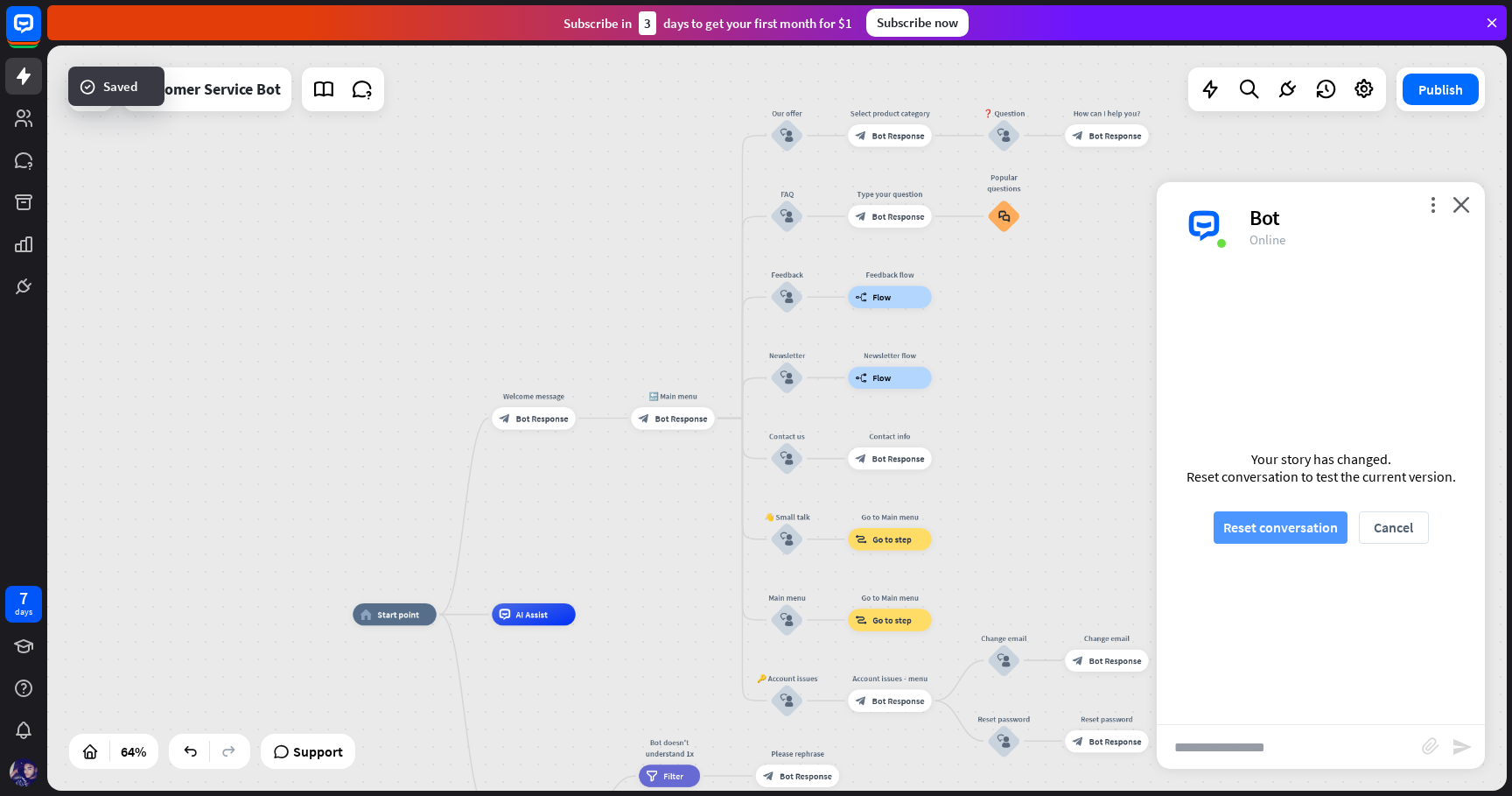
click at [1286, 538] on button "Reset conversation" at bounding box center [1280, 528] width 134 height 33
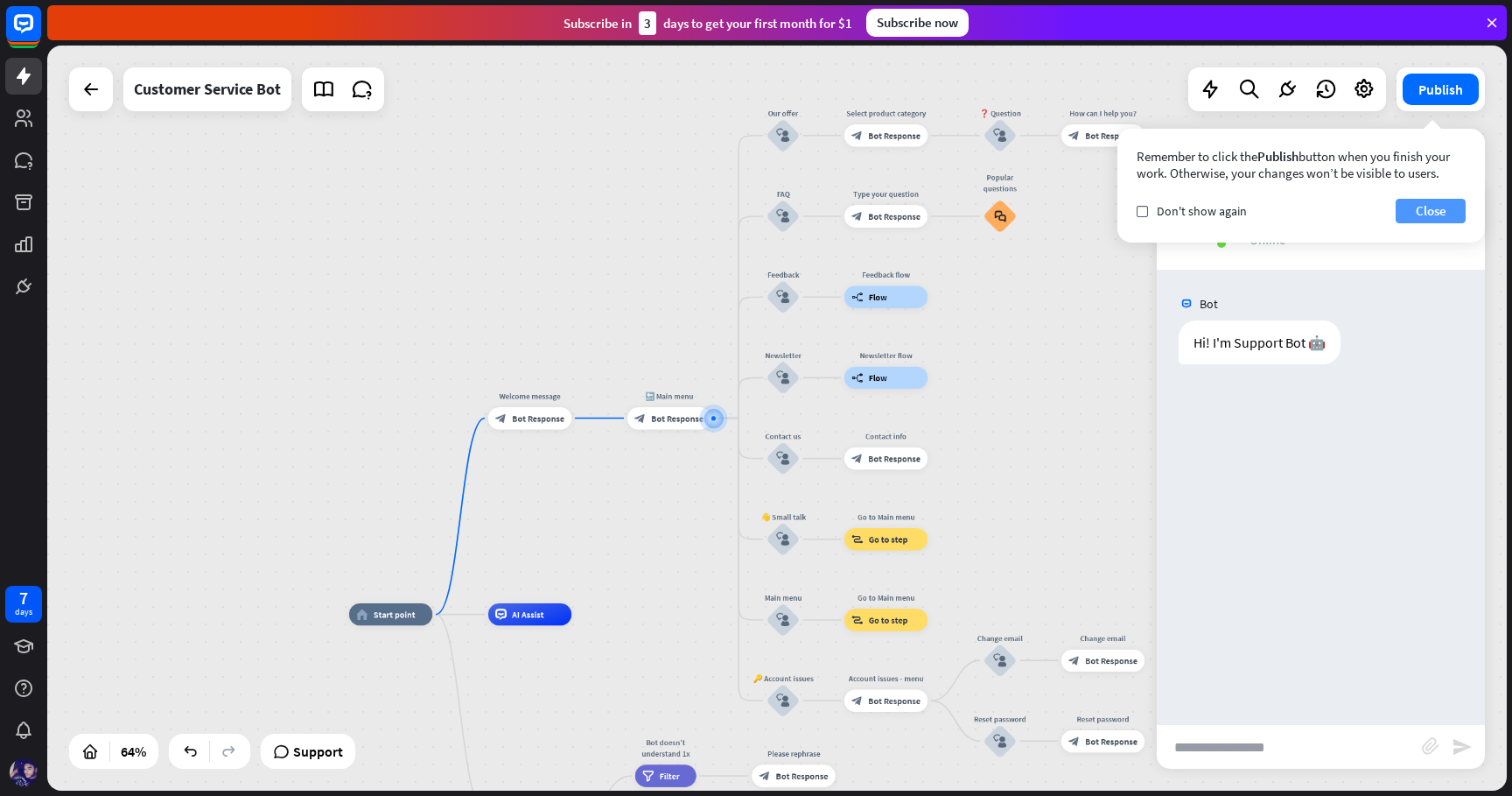
click at [1446, 214] on button "Close" at bounding box center [1430, 211] width 70 height 25
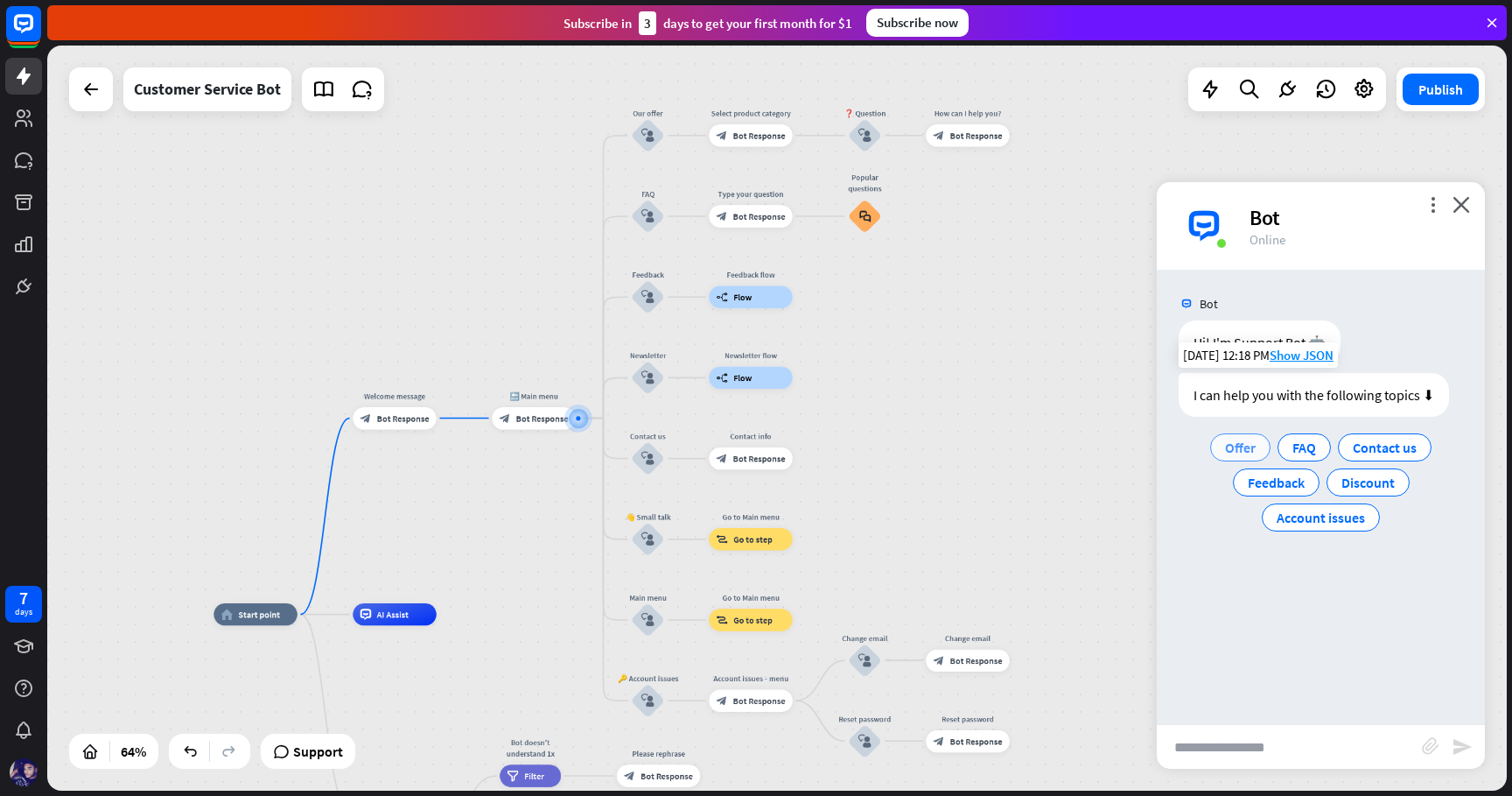
click at [1245, 456] on div "Offer" at bounding box center [1240, 447] width 60 height 28
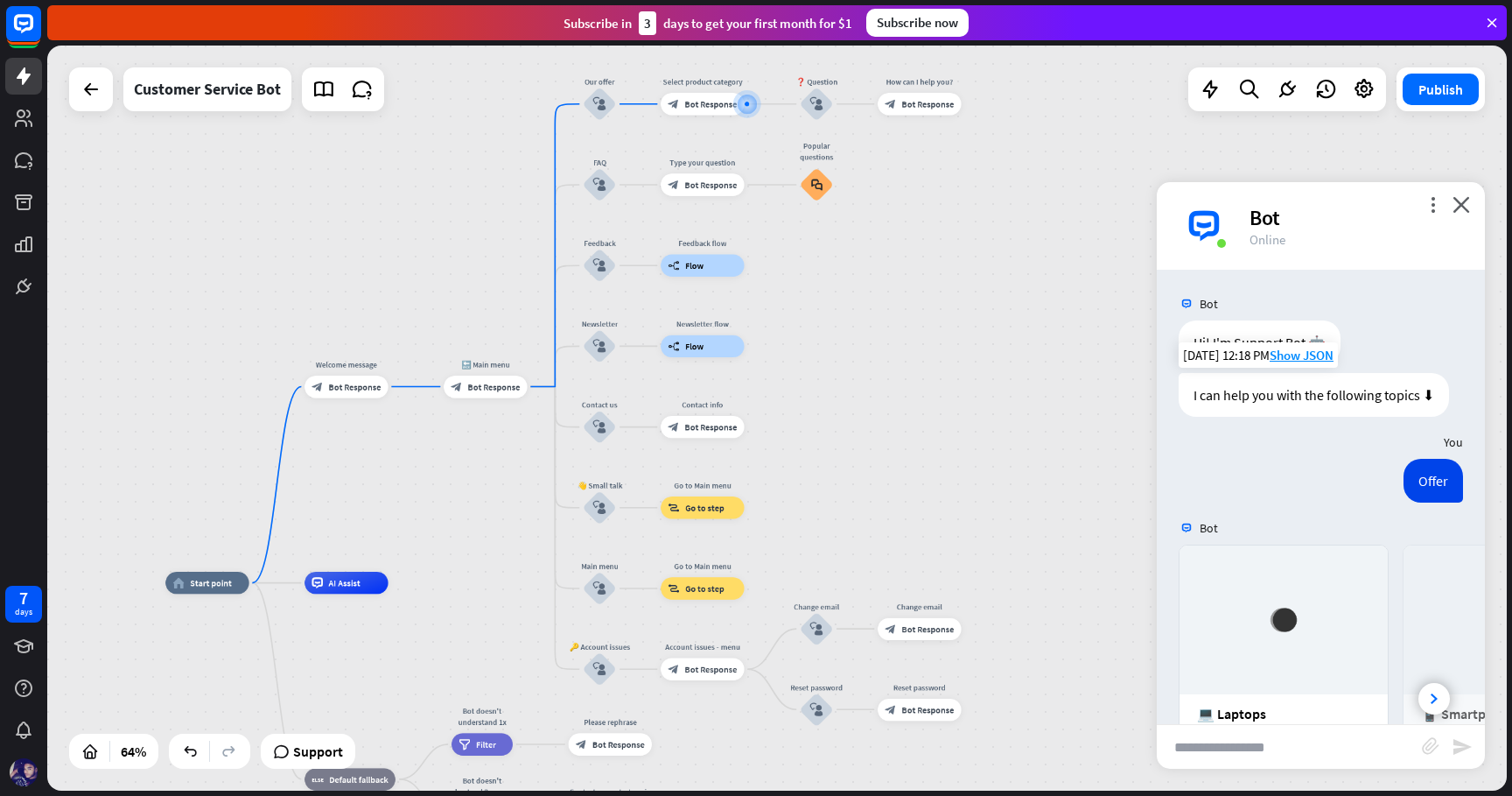
drag, startPoint x: 859, startPoint y: 649, endPoint x: 1028, endPoint y: 335, distance: 356.6
click at [1028, 335] on div "home_2 Start point Welcome message block_bot_response Bot Response 🔙 Main menu …" at bounding box center [777, 418] width 1459 height 745
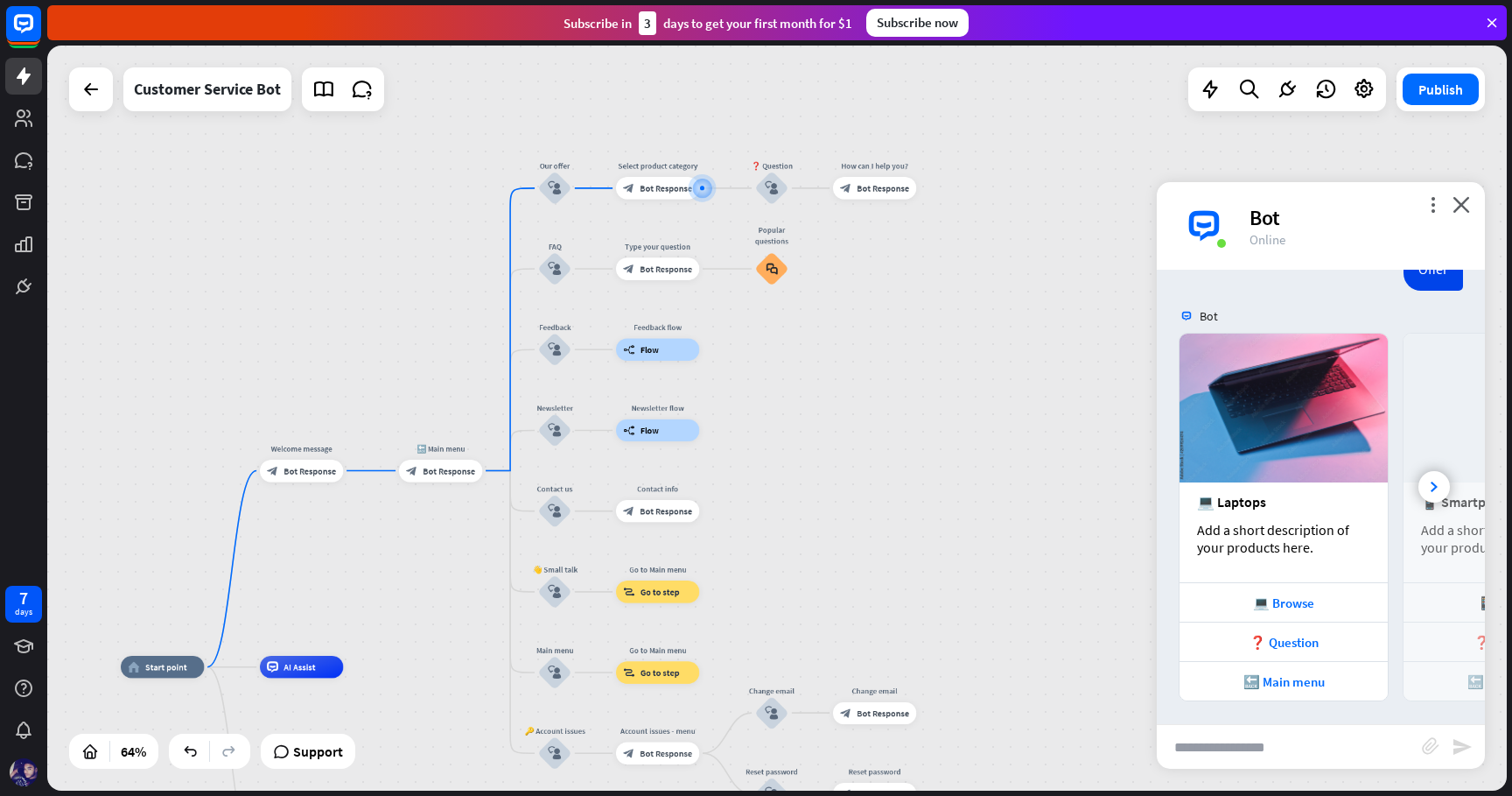
scroll to position [215, 0]
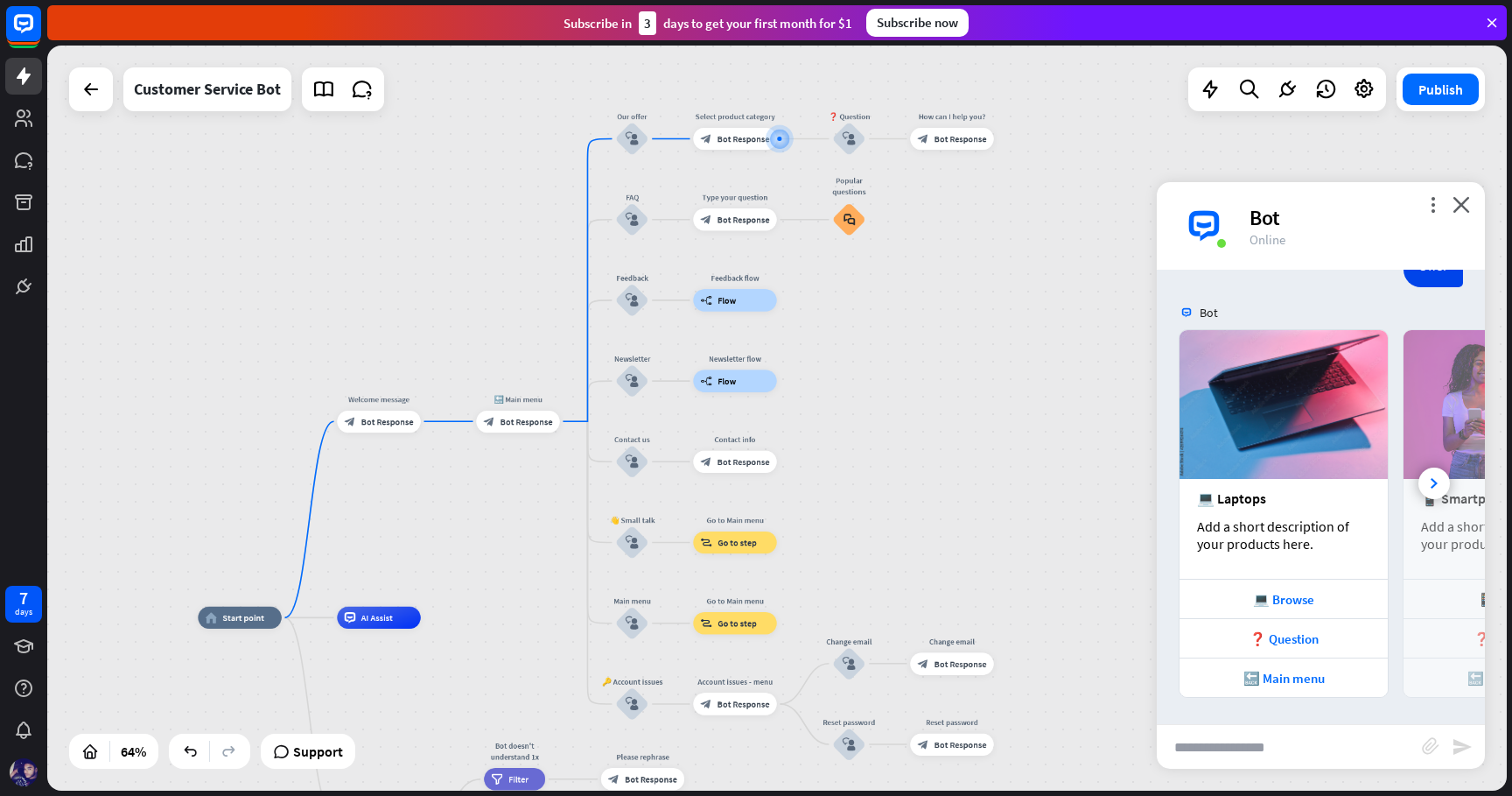
drag, startPoint x: 828, startPoint y: 541, endPoint x: 1030, endPoint y: 264, distance: 342.8
click at [1030, 264] on div "home_2 Start point Welcome message block_bot_response Bot Response 🔙 Main menu …" at bounding box center [777, 418] width 1459 height 745
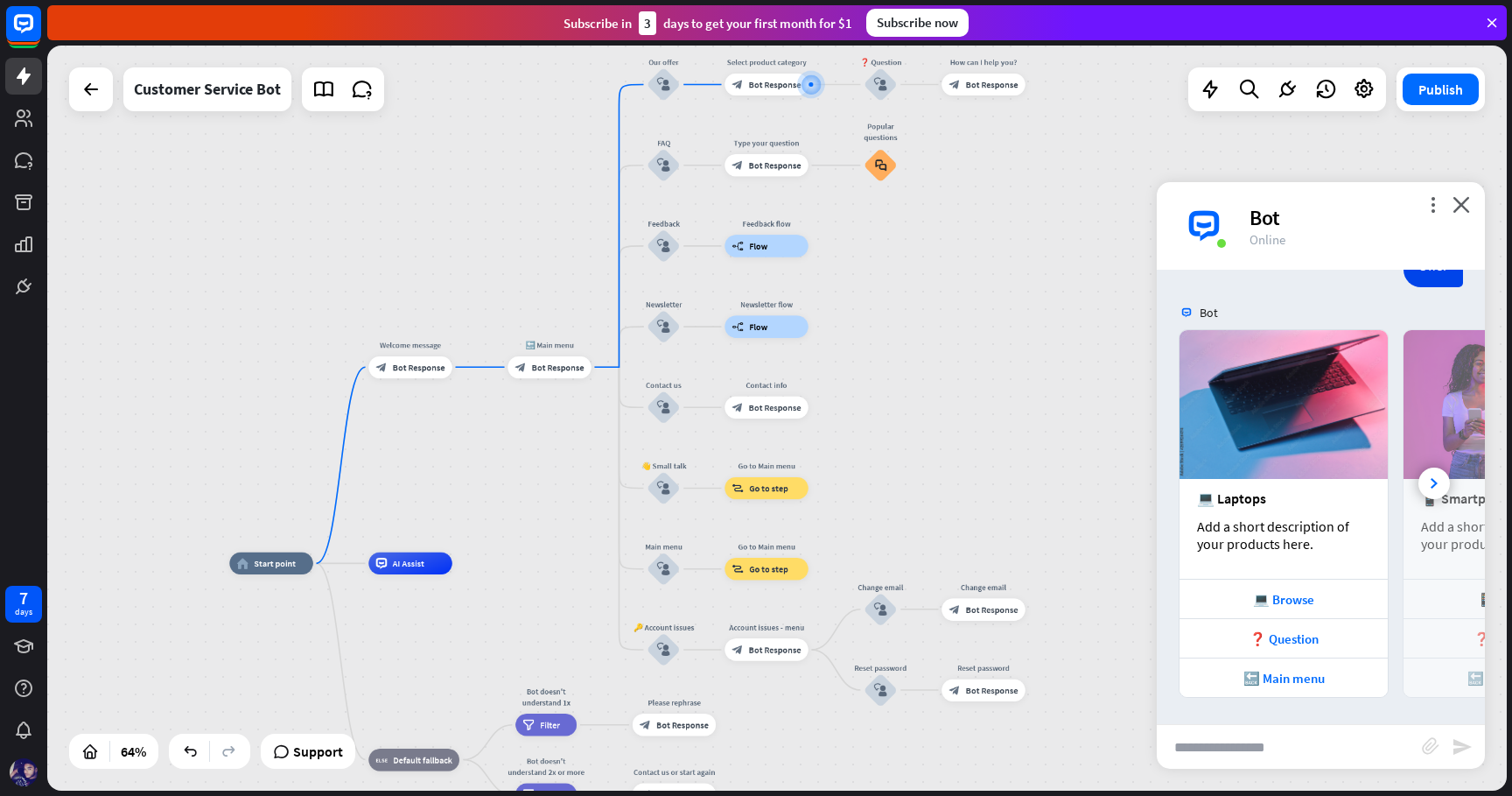
drag, startPoint x: 957, startPoint y: 505, endPoint x: 989, endPoint y: 450, distance: 63.6
click at [989, 450] on div "home_2 Start point Welcome message block_bot_response Bot Response 🔙 Main menu …" at bounding box center [777, 418] width 1459 height 745
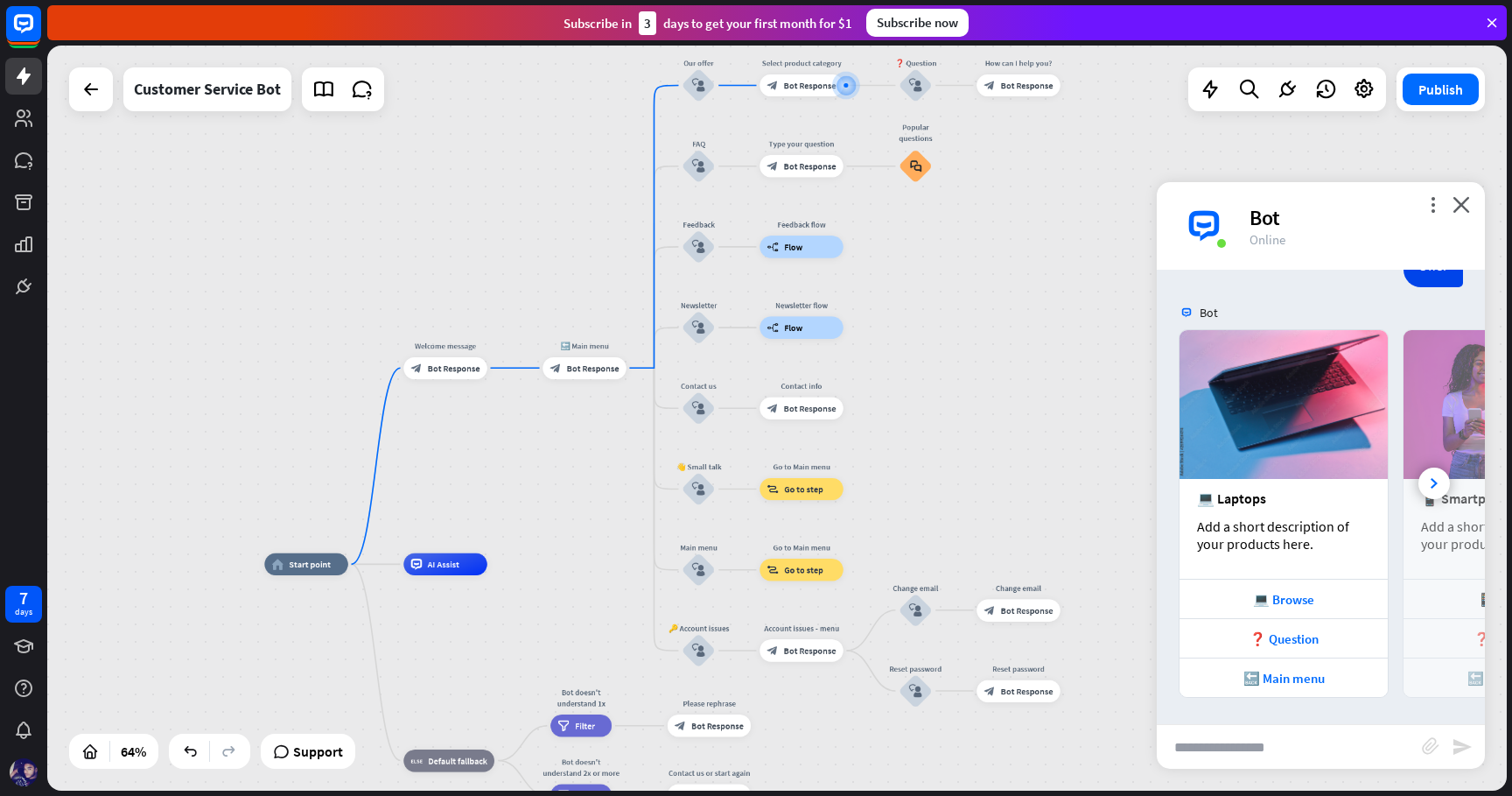
drag, startPoint x: 906, startPoint y: 448, endPoint x: 954, endPoint y: 460, distance: 49.5
click at [954, 460] on div "home_2 Start point Welcome message block_bot_response Bot Response 🔙 Main menu …" at bounding box center [777, 418] width 1459 height 745
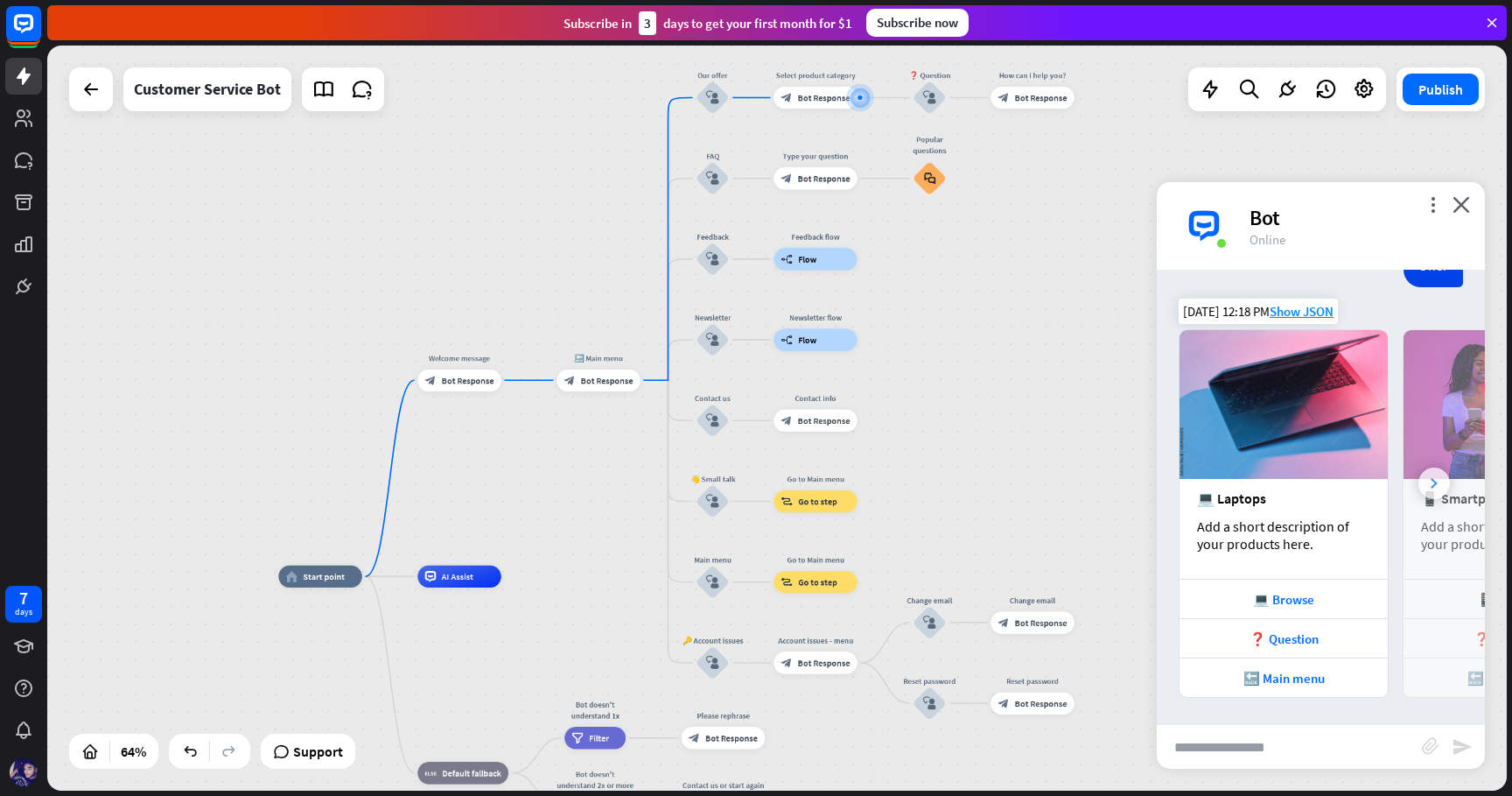
click at [1436, 476] on div at bounding box center [1434, 483] width 32 height 32
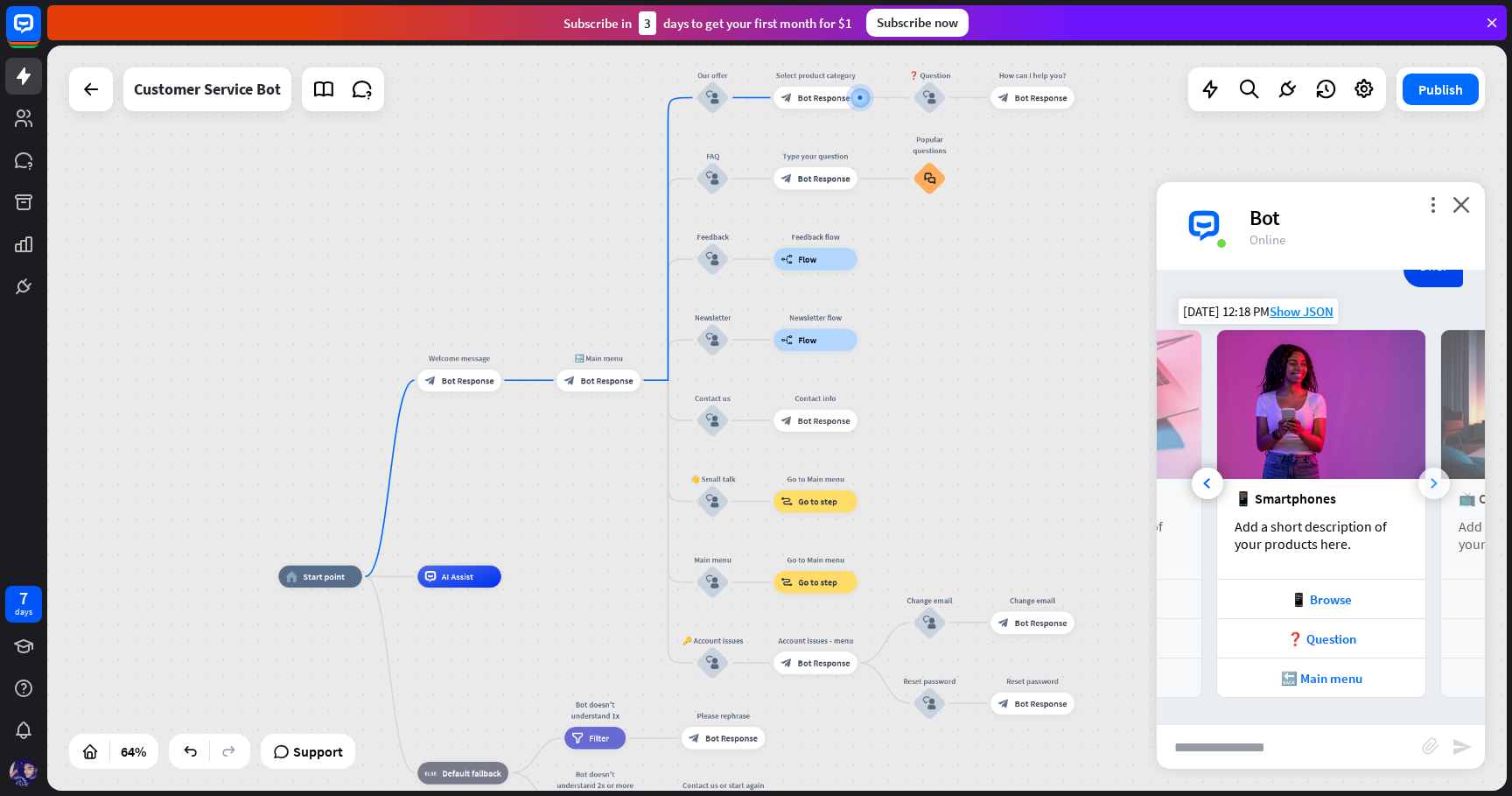
click at [1436, 476] on div at bounding box center [1434, 483] width 32 height 32
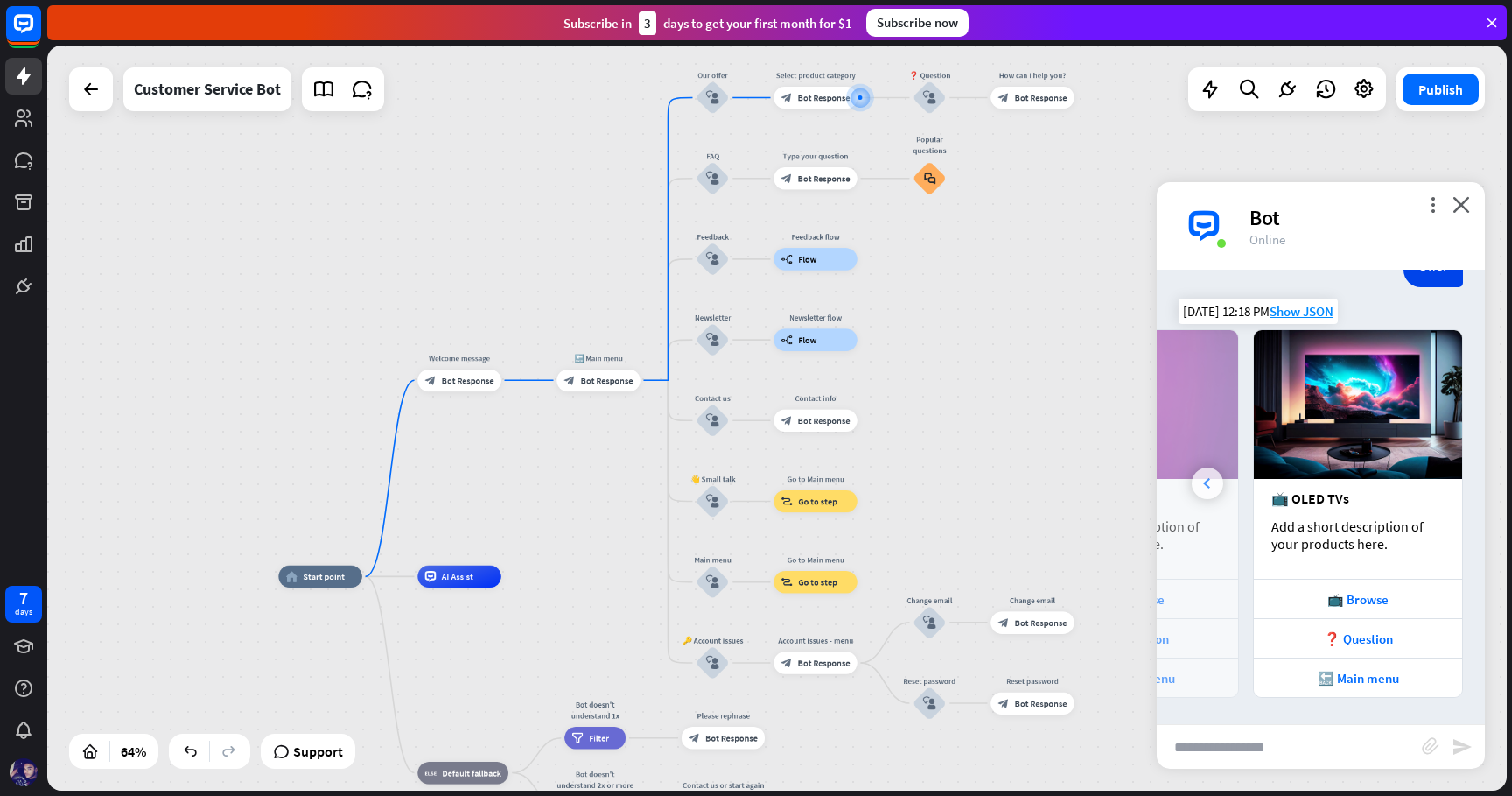
click at [1212, 487] on div at bounding box center [1207, 483] width 32 height 32
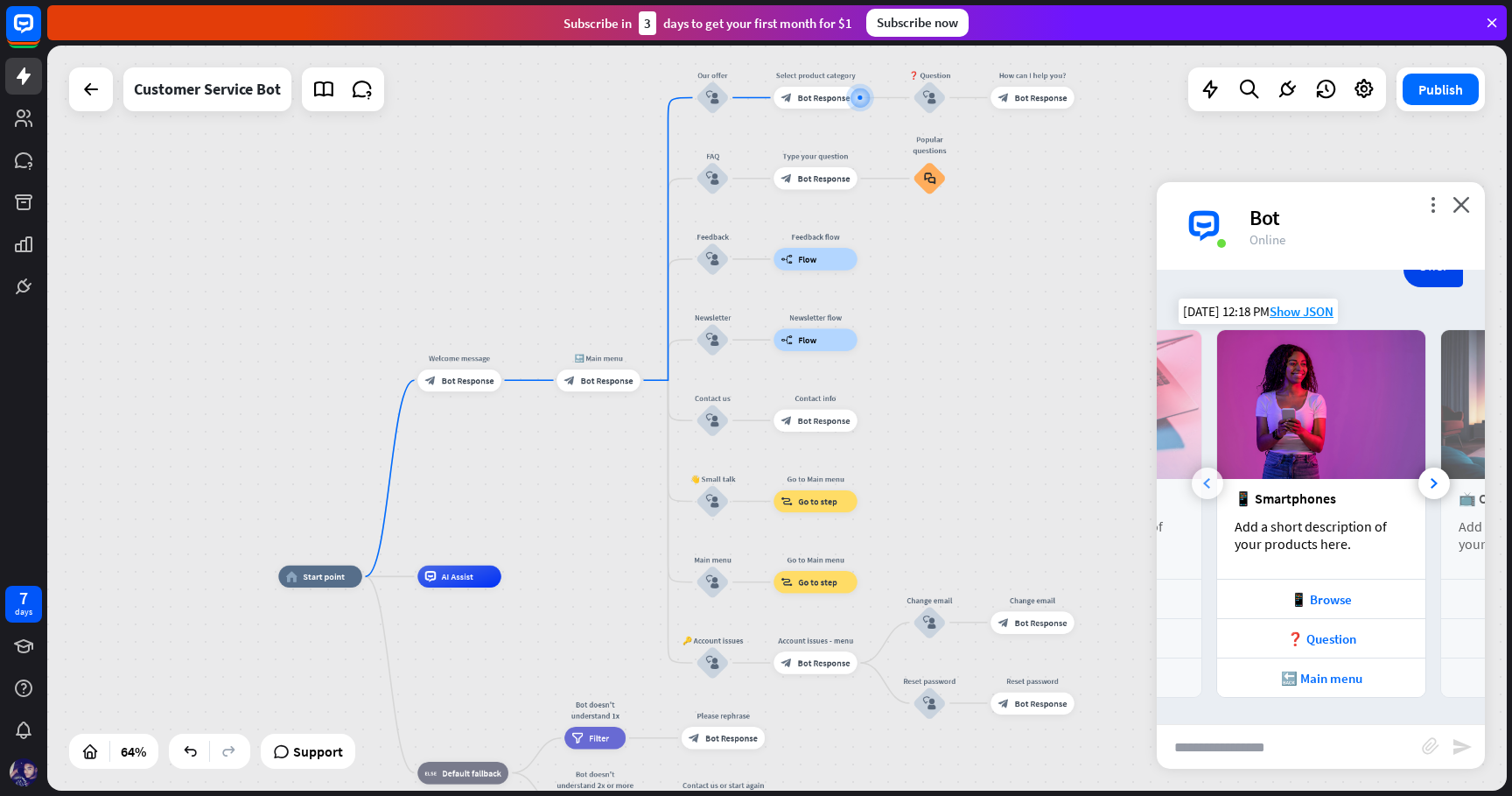
click at [1212, 487] on div at bounding box center [1207, 483] width 32 height 32
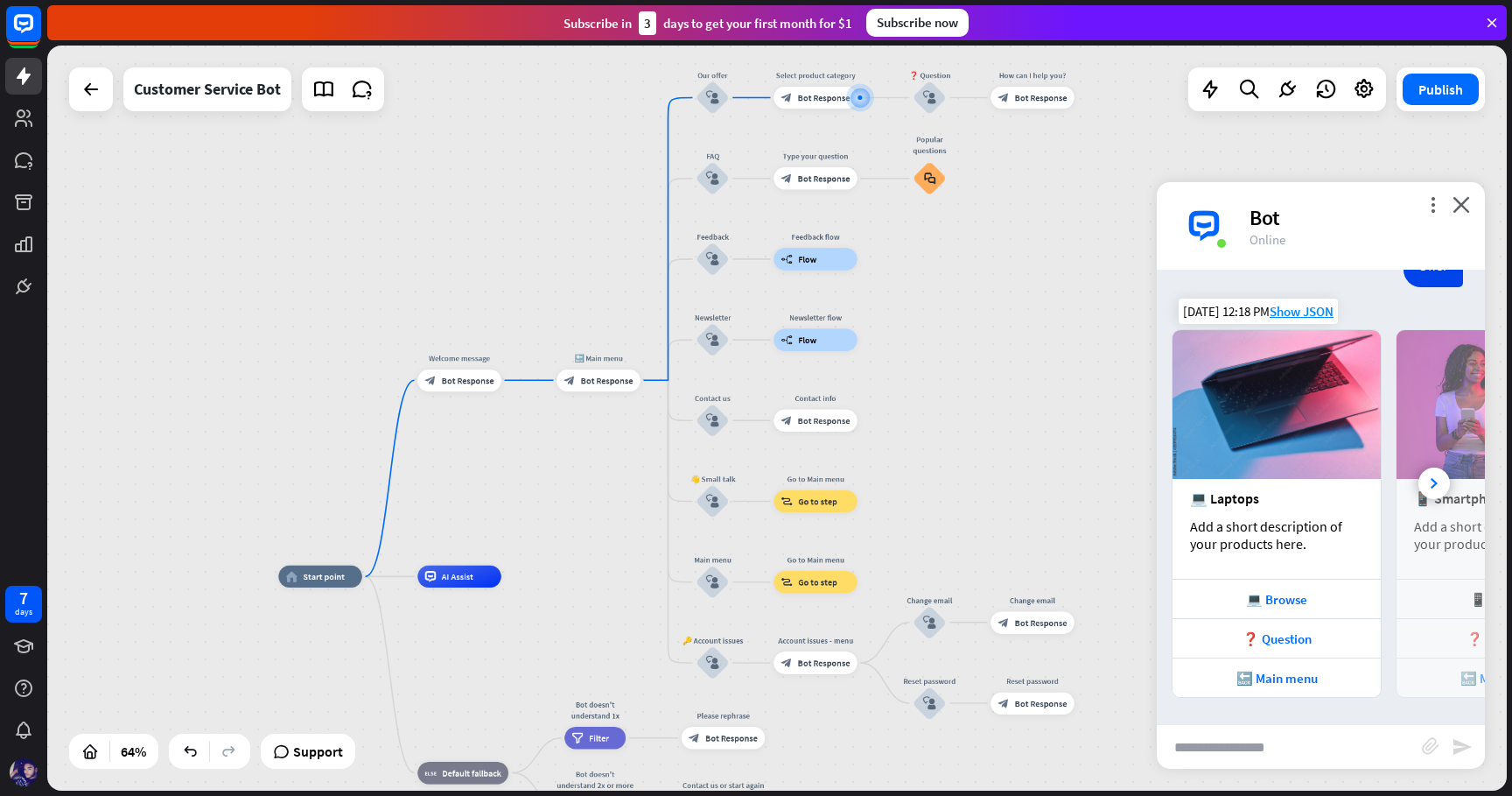
scroll to position [0, 0]
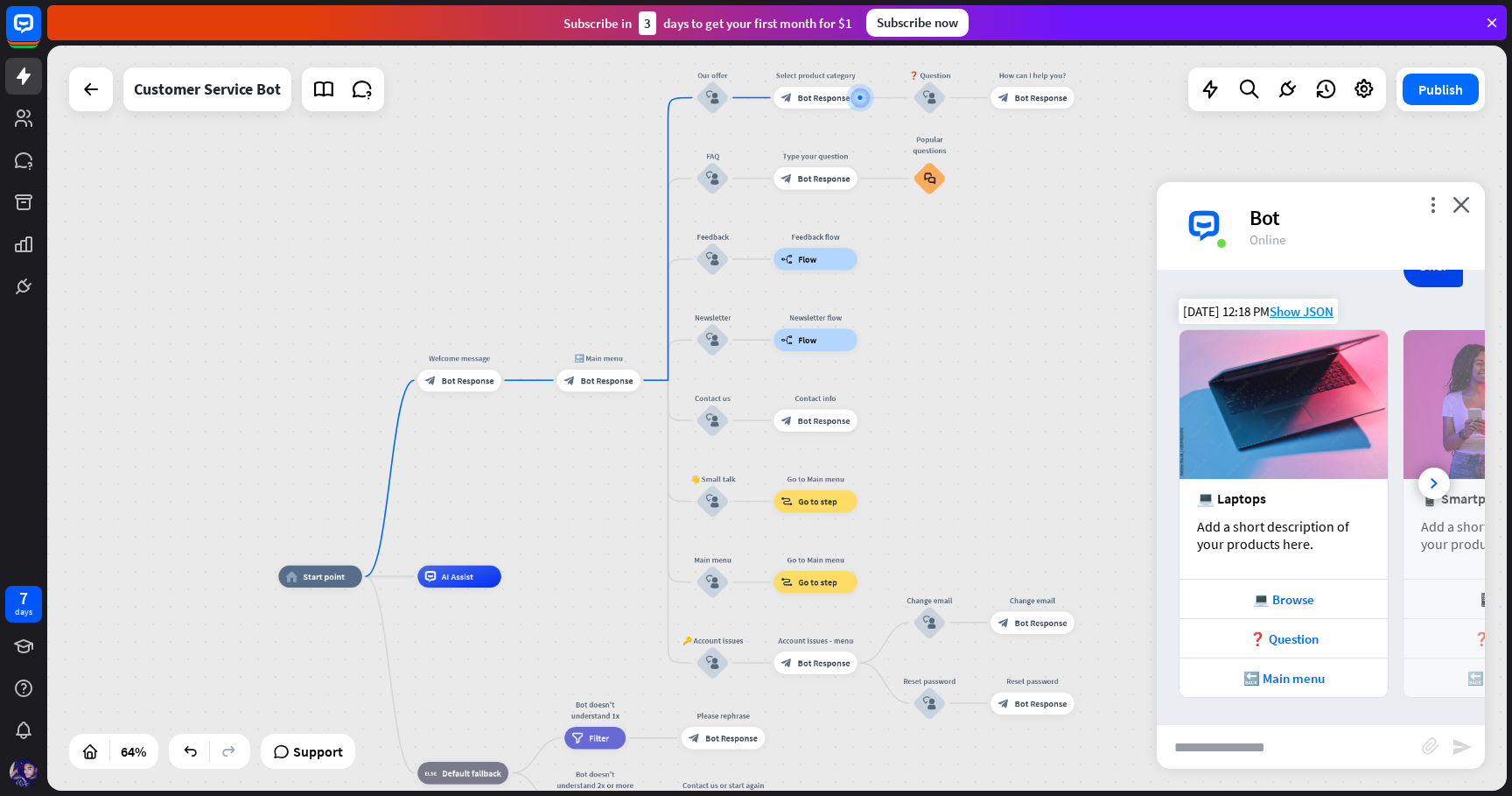
click at [1212, 487] on div "💻 Laptops Add a short description of your products here." at bounding box center [1283, 528] width 208 height 99
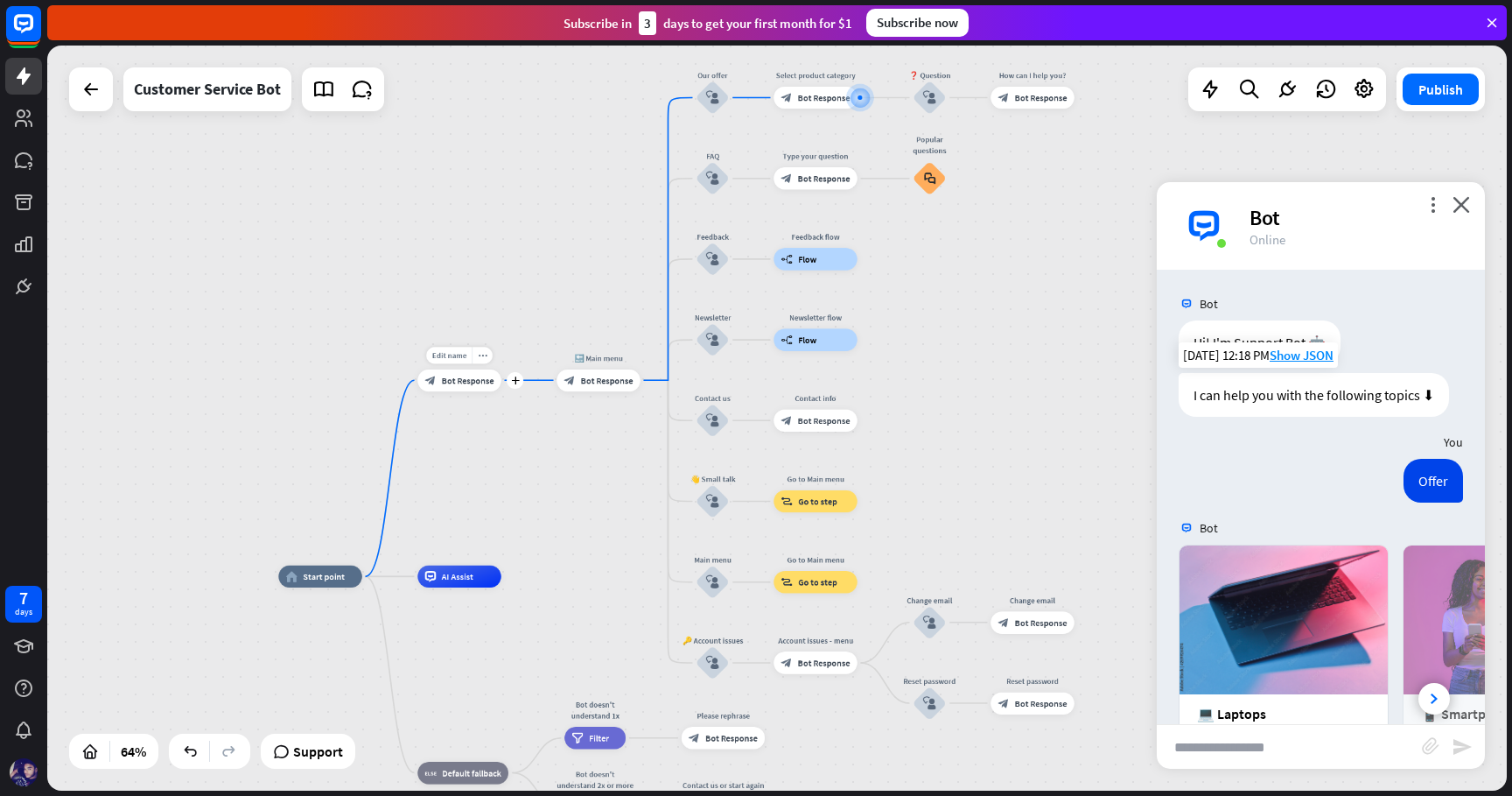
click at [452, 385] on span "Bot Response" at bounding box center [468, 380] width 53 height 11
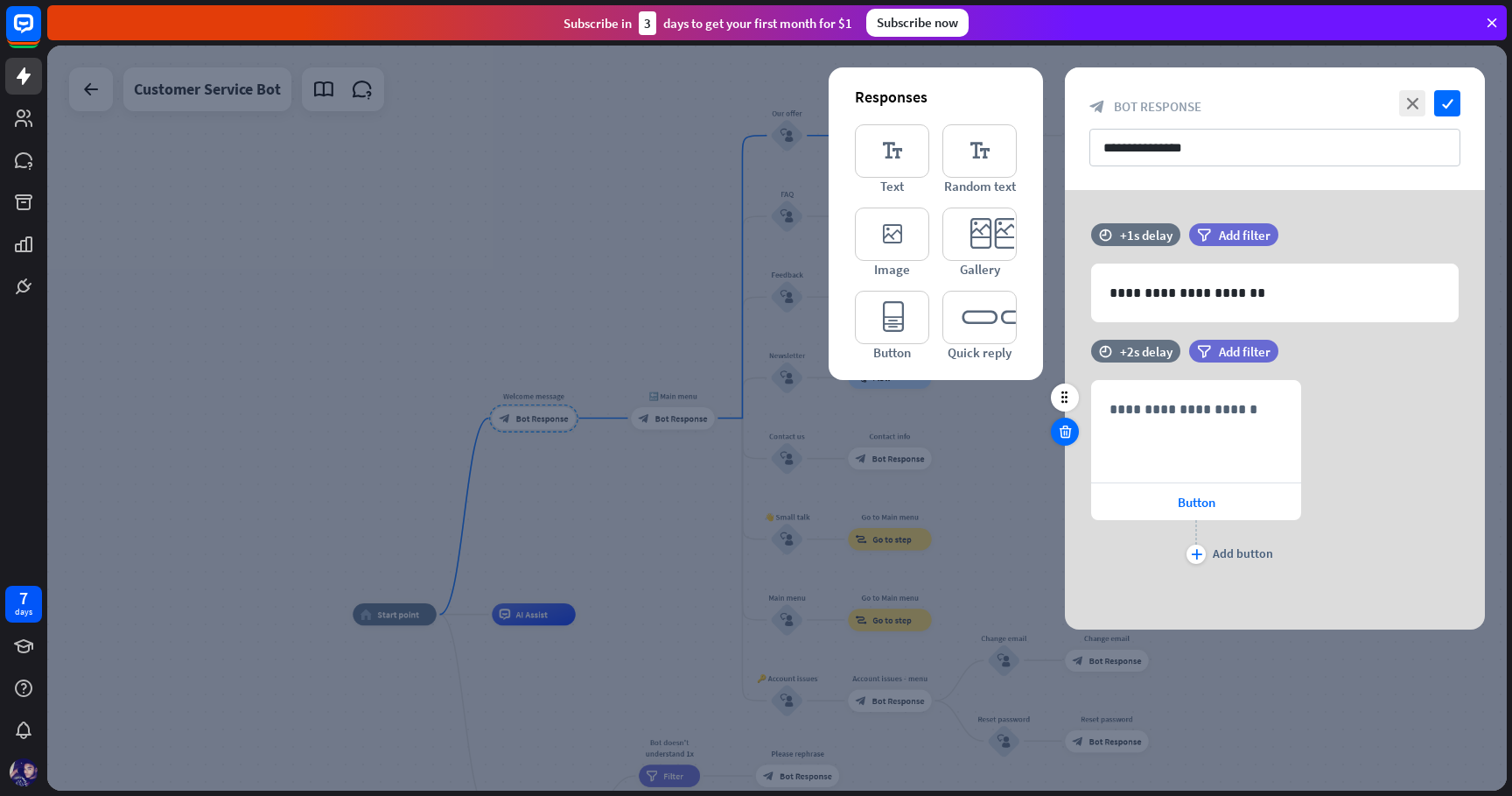
click at [1058, 439] on div at bounding box center [1065, 431] width 28 height 28
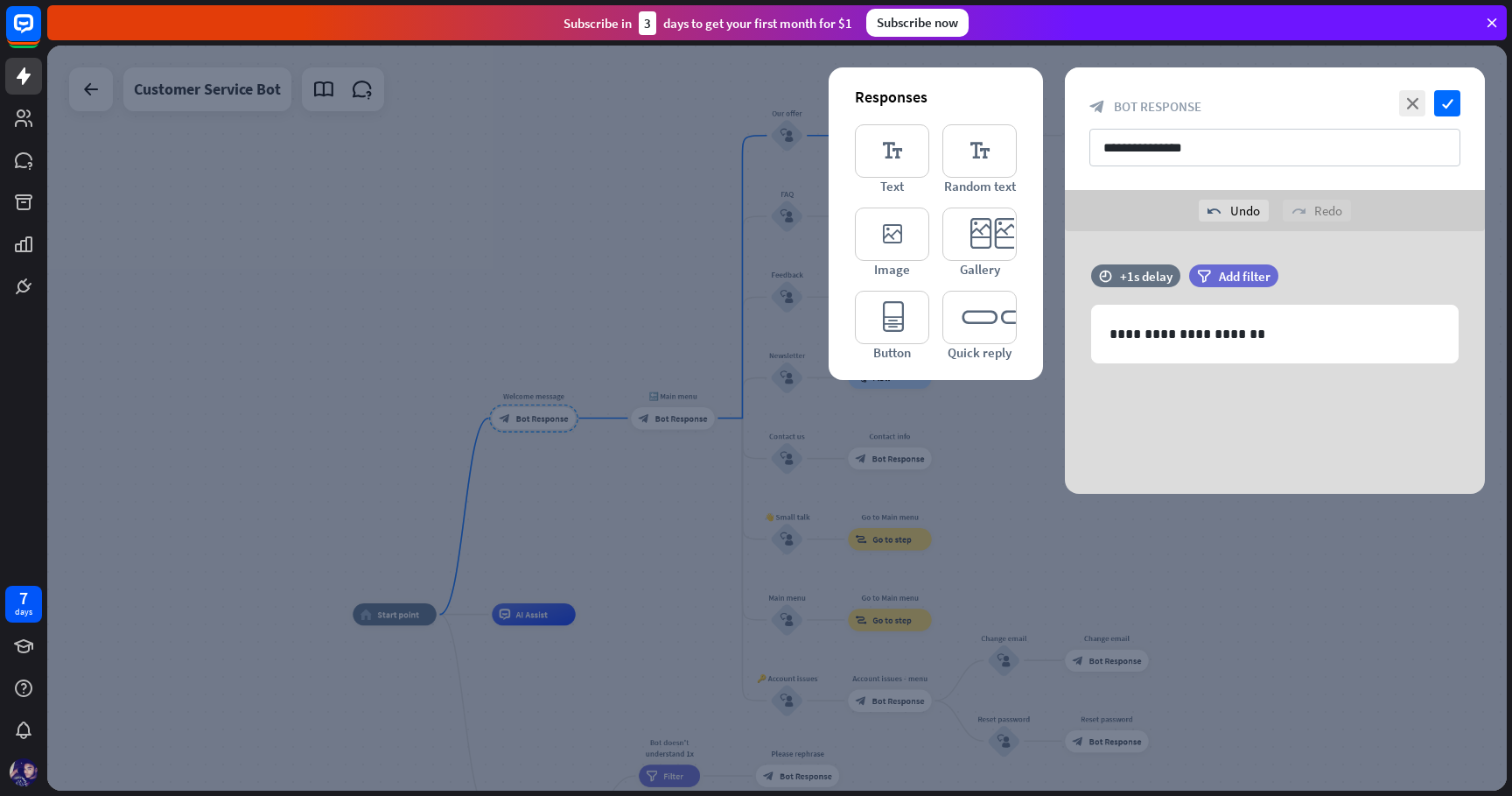
click at [645, 284] on div at bounding box center [777, 418] width 1459 height 745
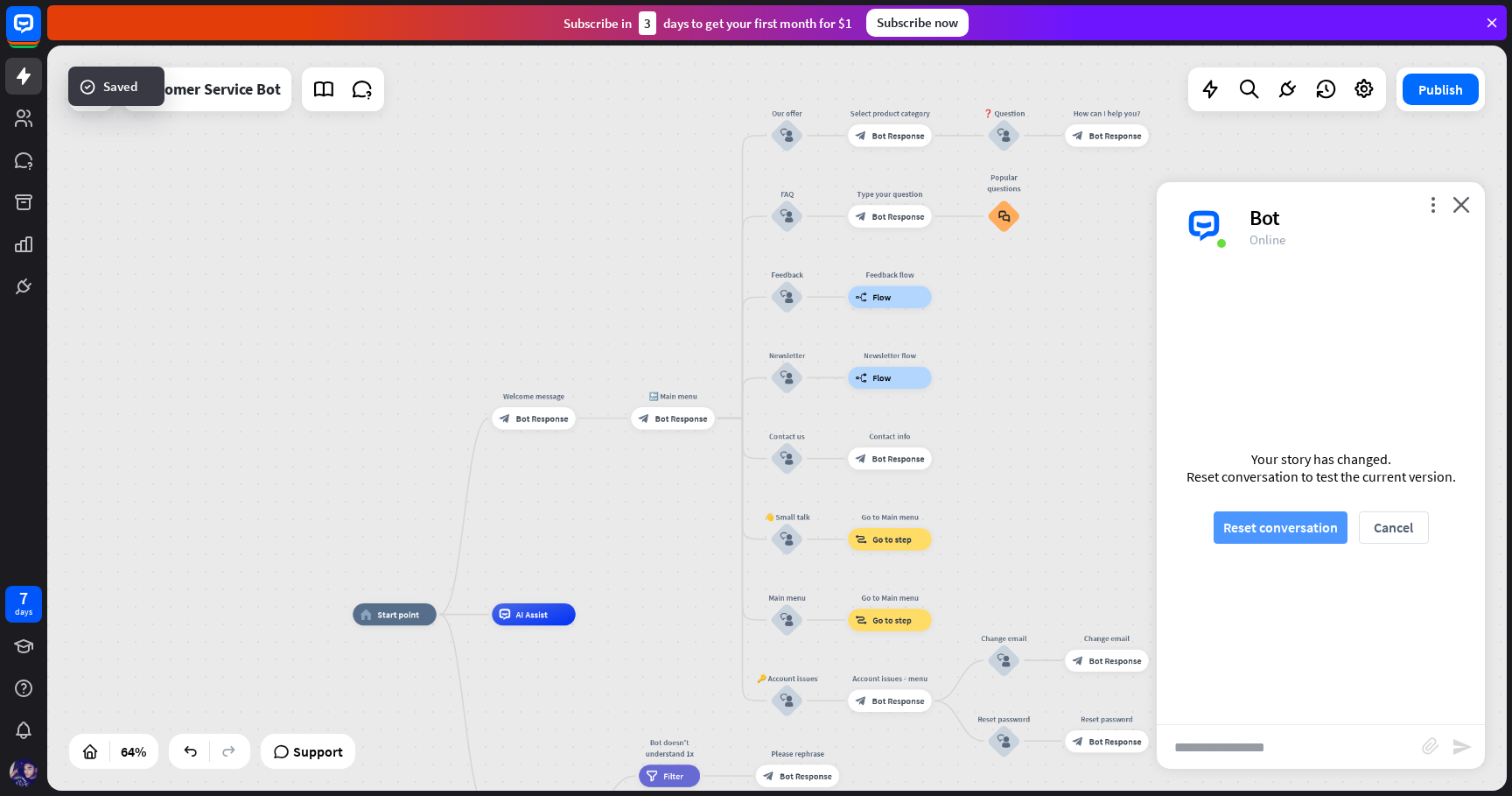
click at [1315, 520] on button "Reset conversation" at bounding box center [1280, 528] width 134 height 33
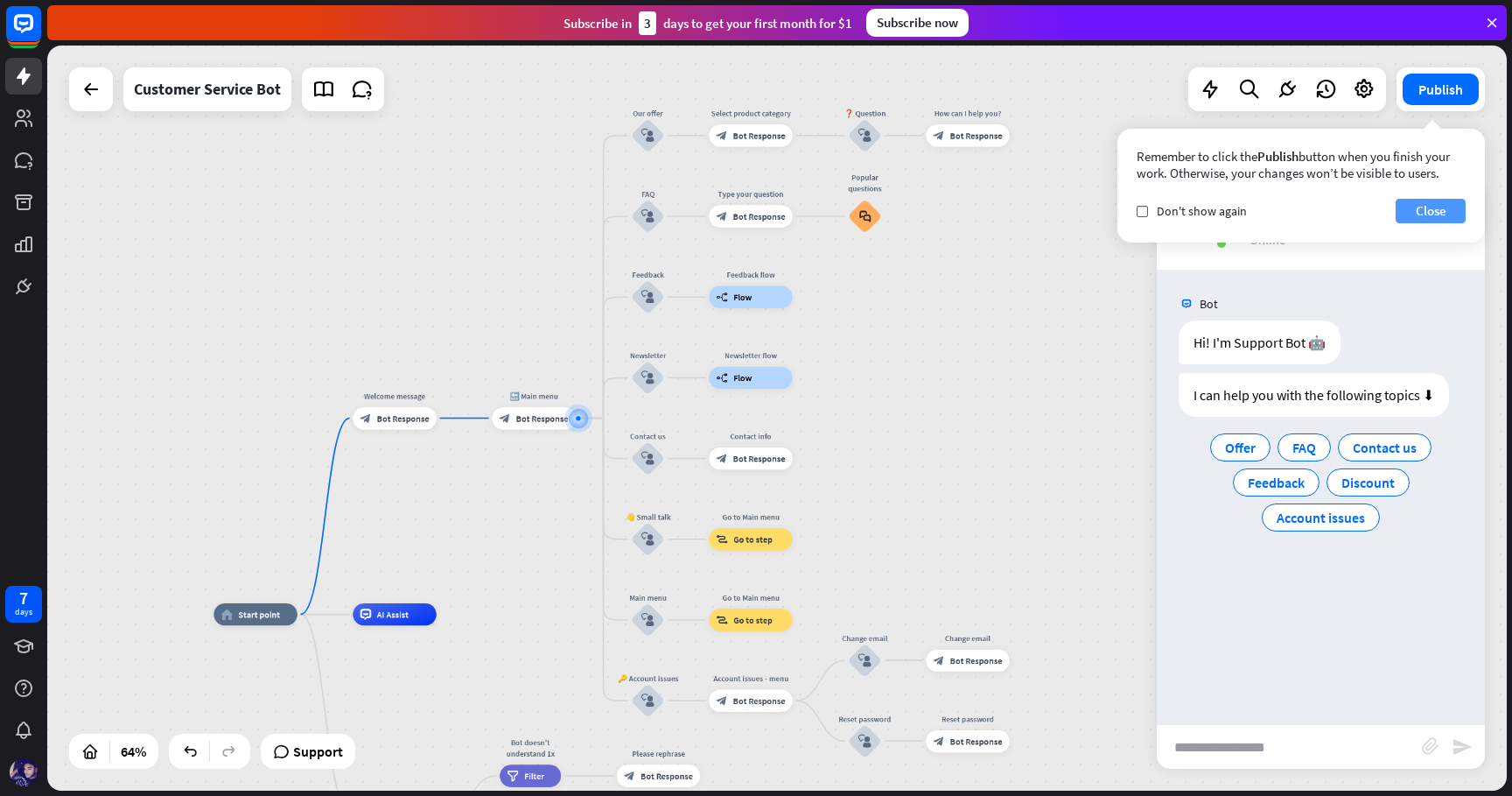
click at [1426, 206] on button "Close" at bounding box center [1430, 211] width 70 height 25
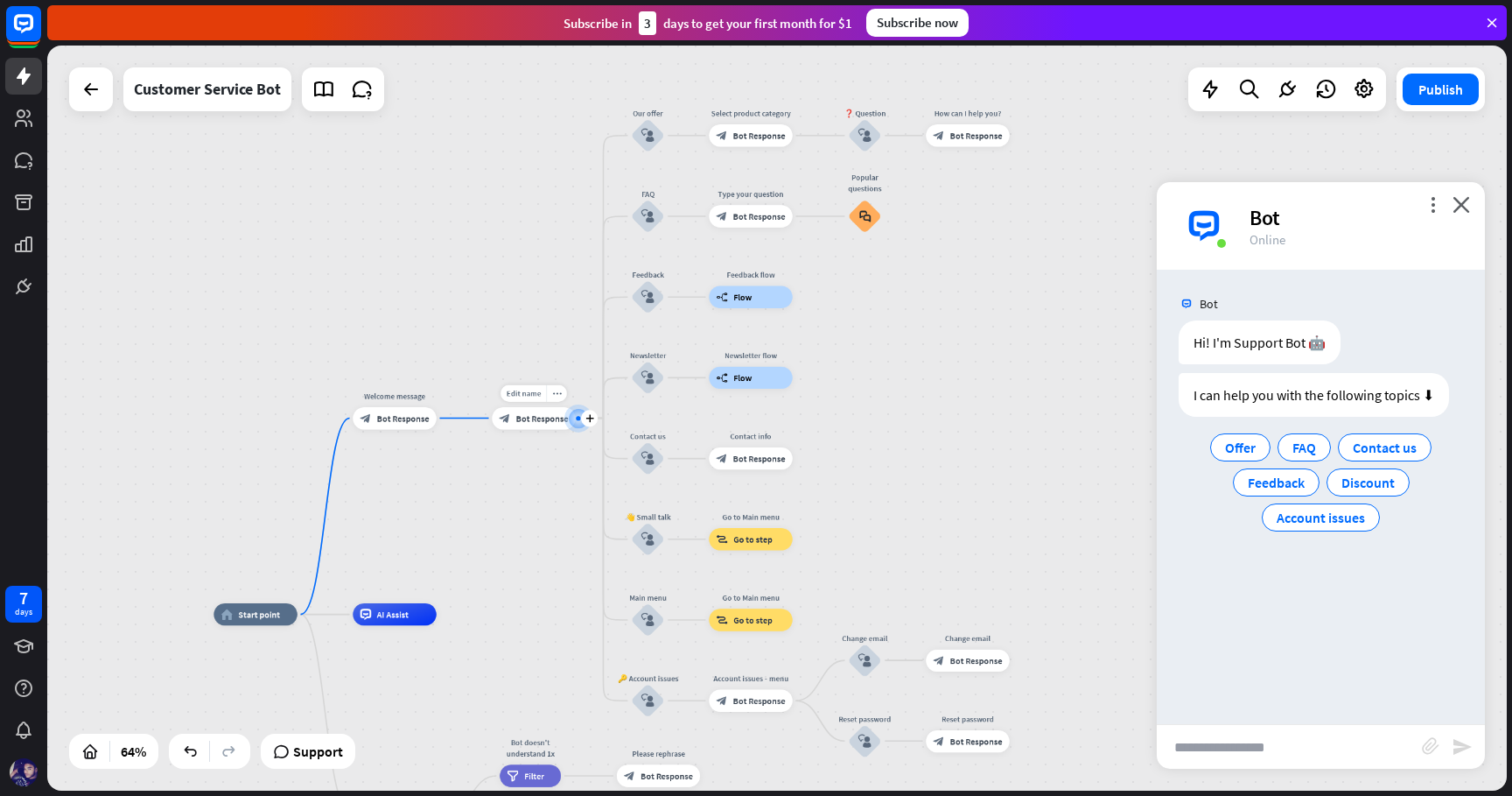
click at [530, 423] on span "Bot Response" at bounding box center [542, 418] width 53 height 11
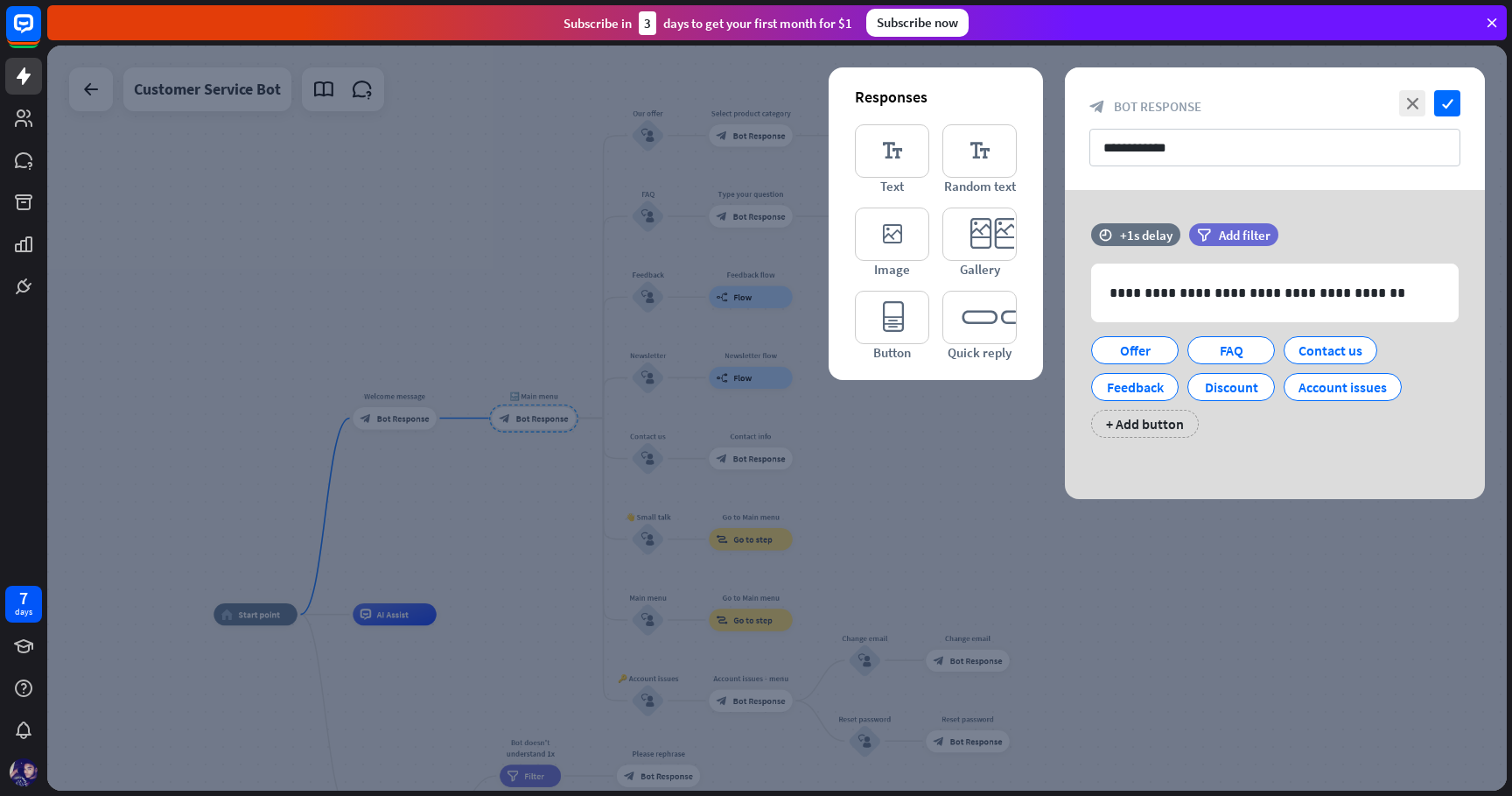
click at [1198, 599] on div at bounding box center [777, 418] width 1459 height 745
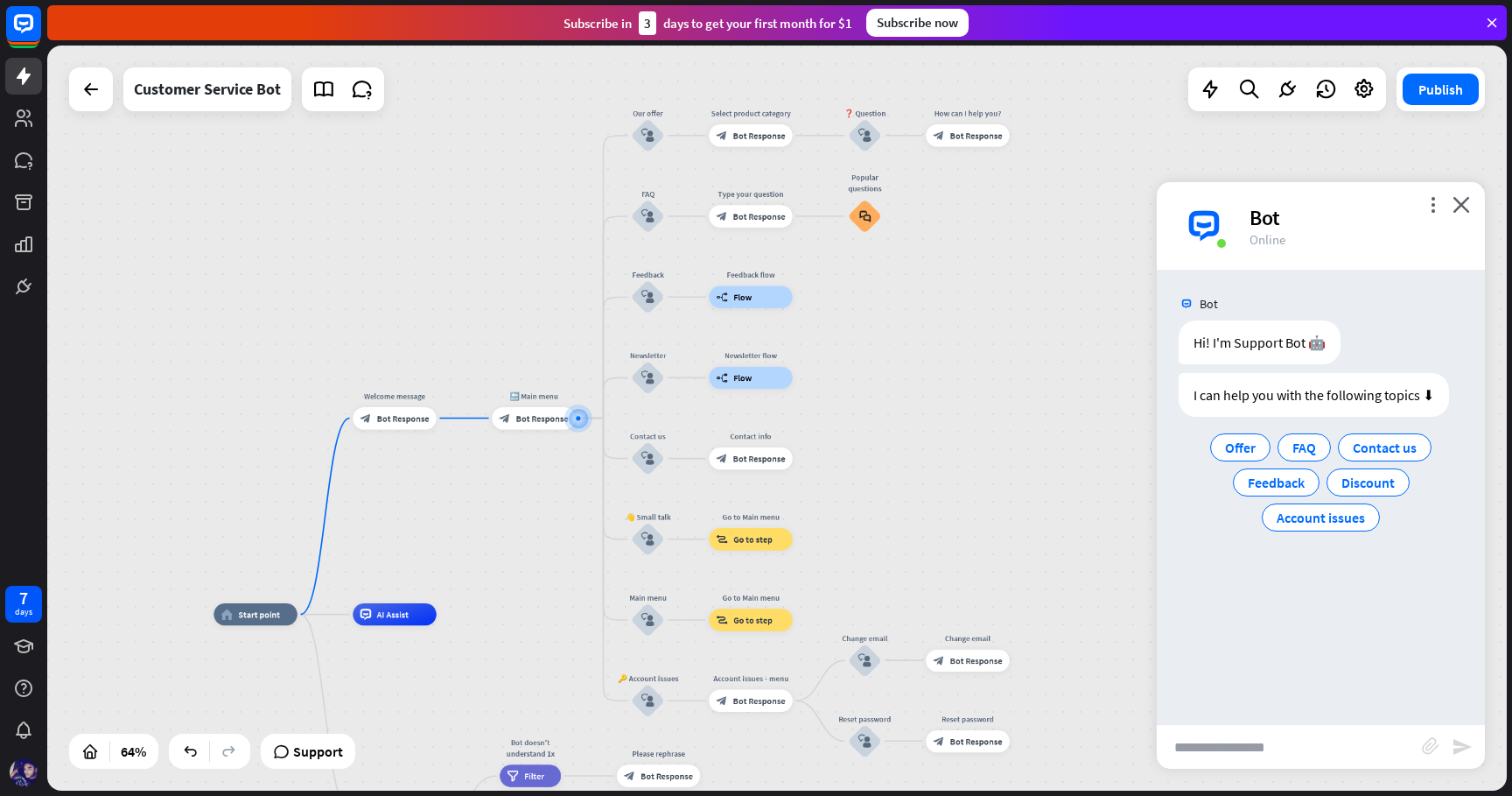
click at [1295, 739] on input "text" at bounding box center [1289, 747] width 265 height 44
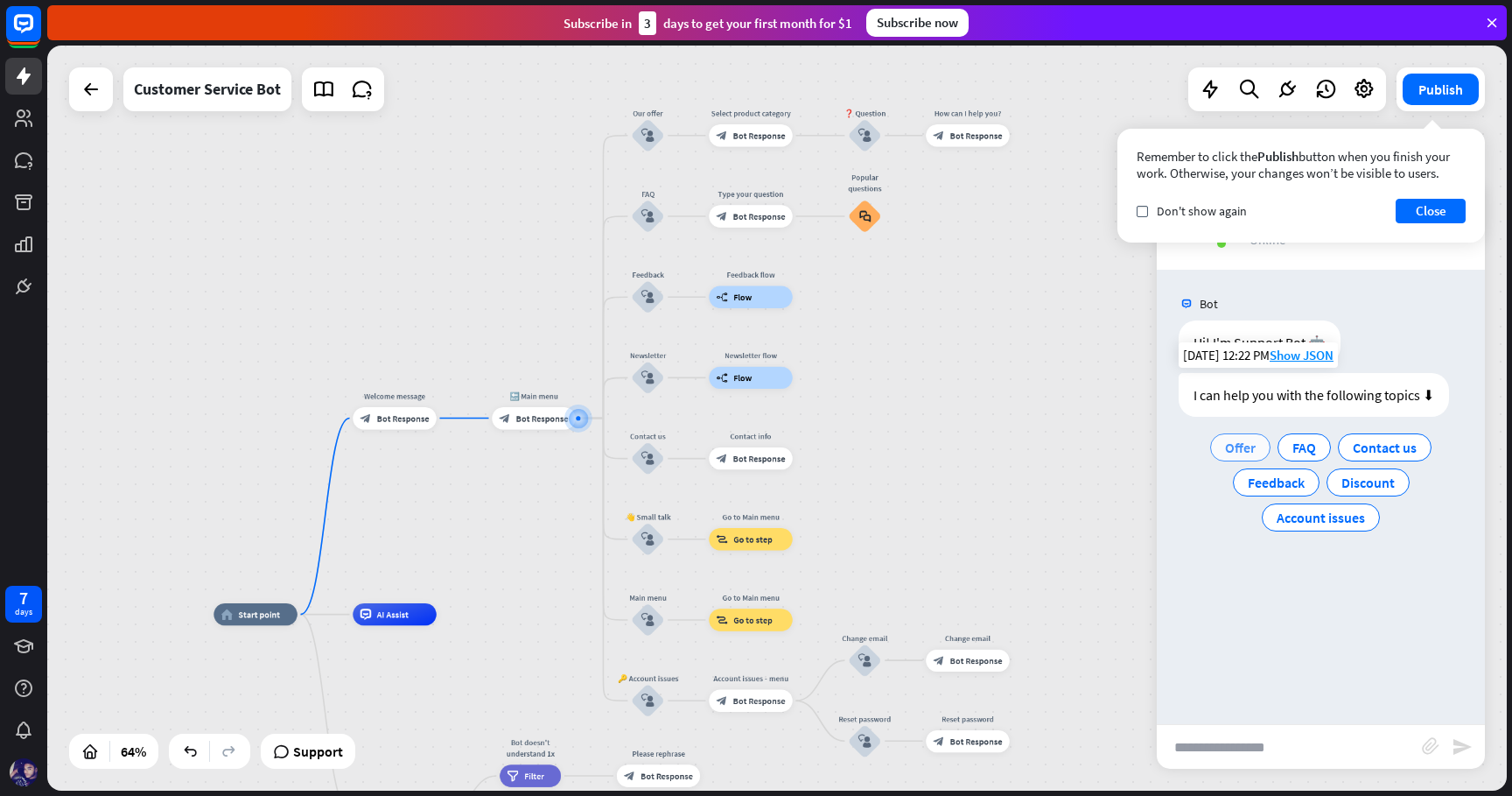
click at [1249, 449] on span "Offer" at bounding box center [1240, 447] width 31 height 17
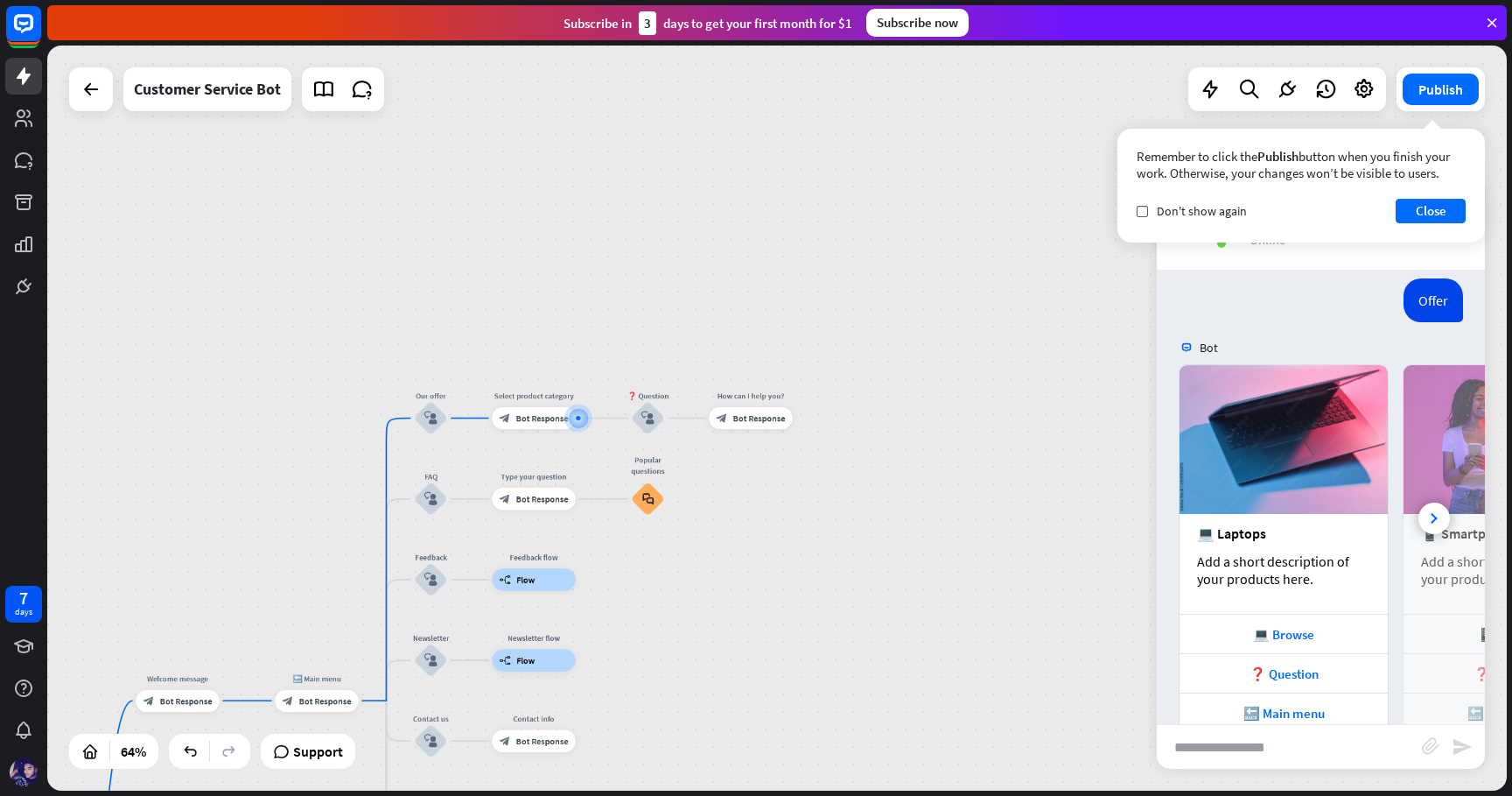
scroll to position [215, 0]
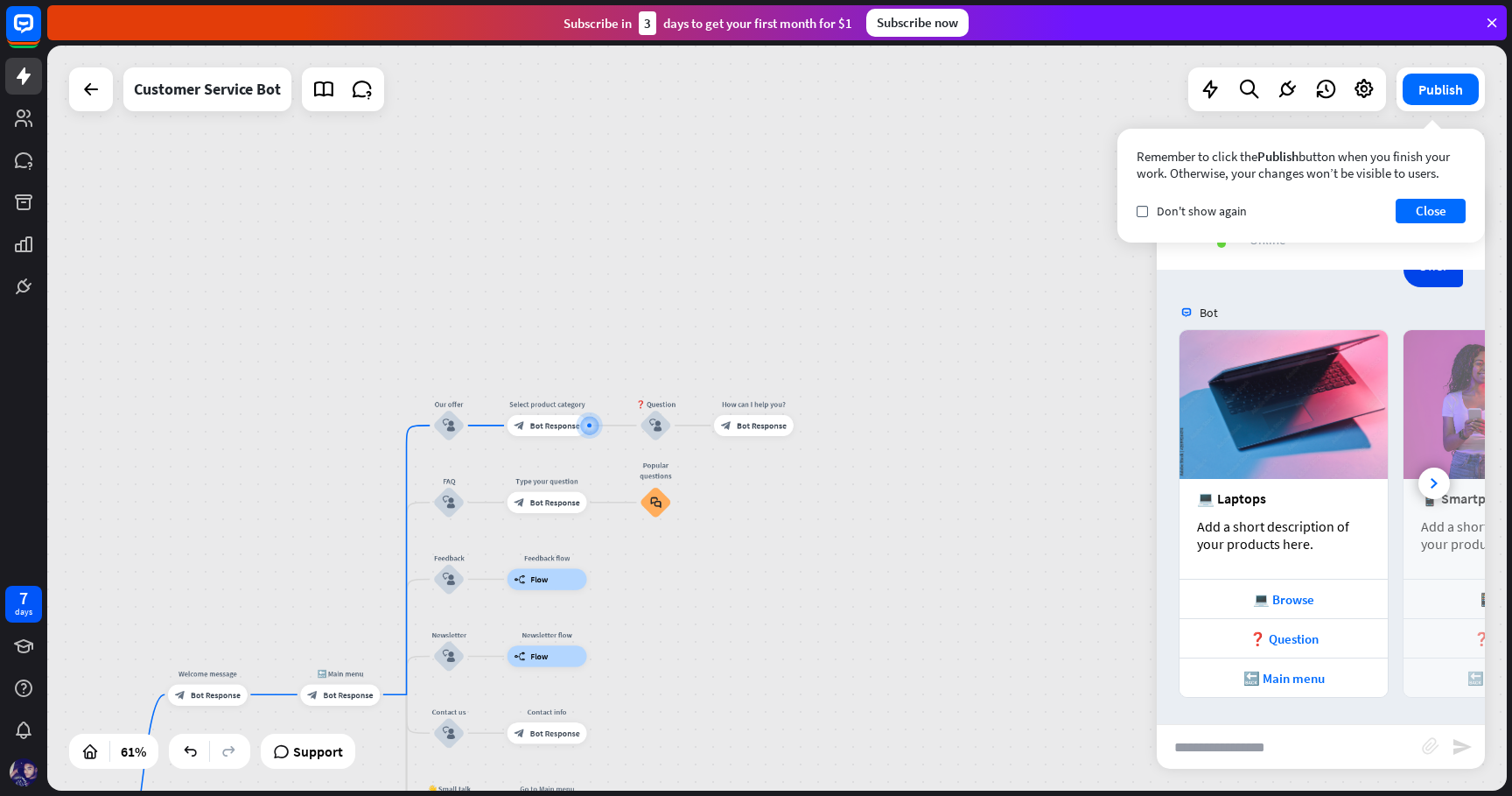
click at [1438, 754] on icon "block_attachment" at bounding box center [1430, 745] width 17 height 17
click at [1180, 749] on input "text" at bounding box center [1289, 747] width 265 height 44
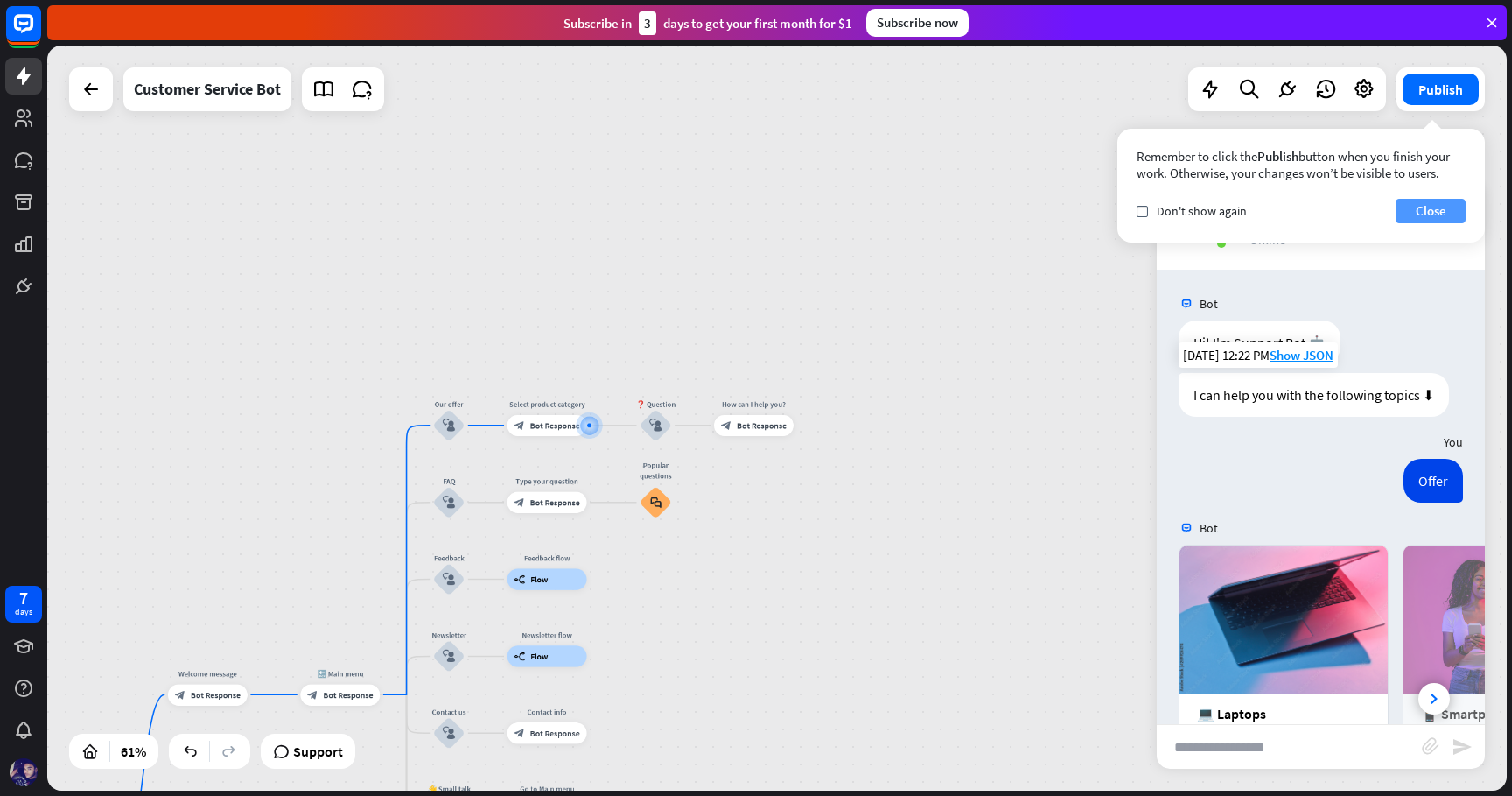
click at [1422, 215] on button "Close" at bounding box center [1430, 211] width 70 height 25
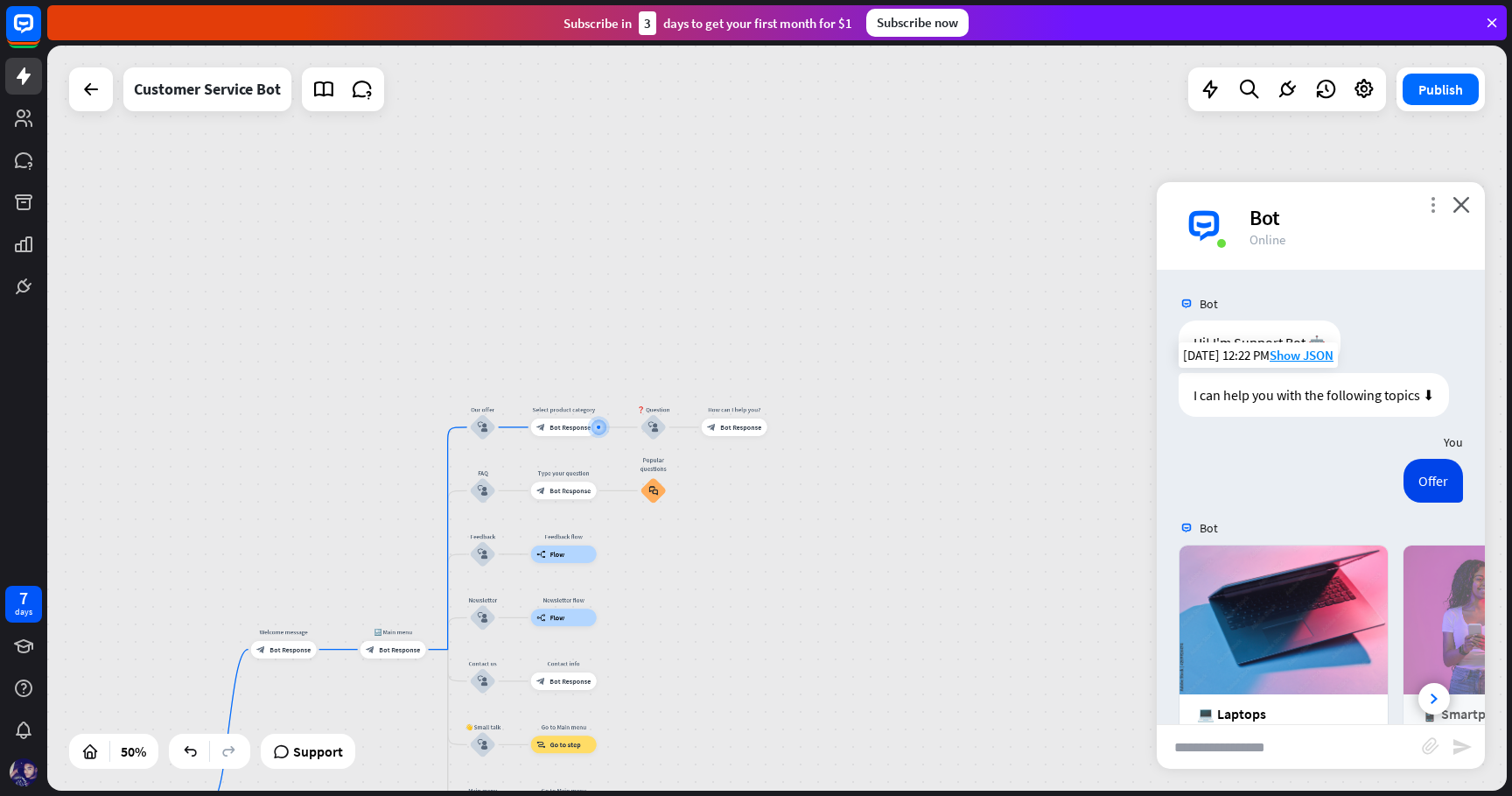
click at [1431, 200] on icon "more_vert" at bounding box center [1433, 204] width 16 height 16
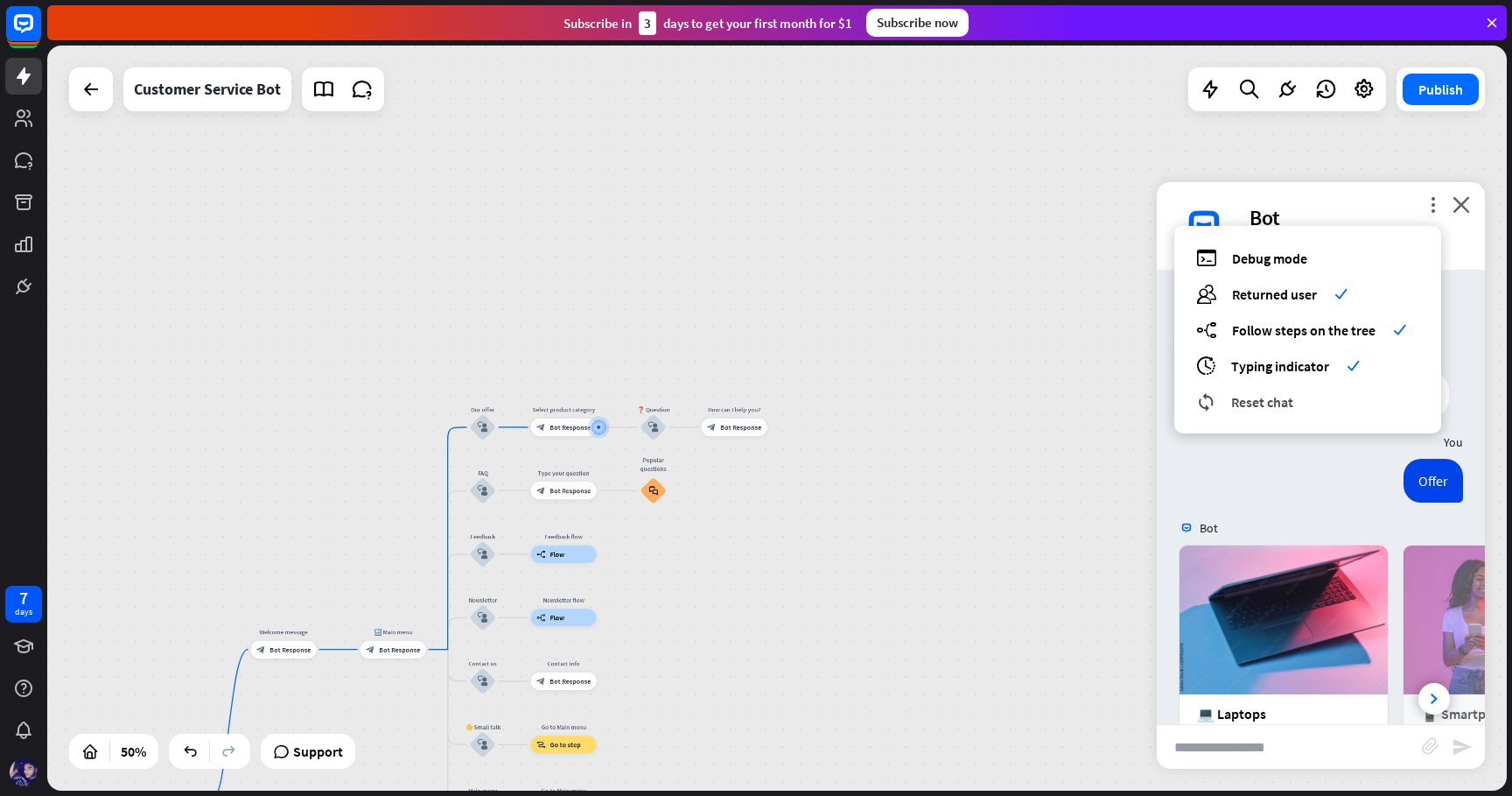
click at [1270, 405] on span "Reset chat" at bounding box center [1262, 401] width 62 height 17
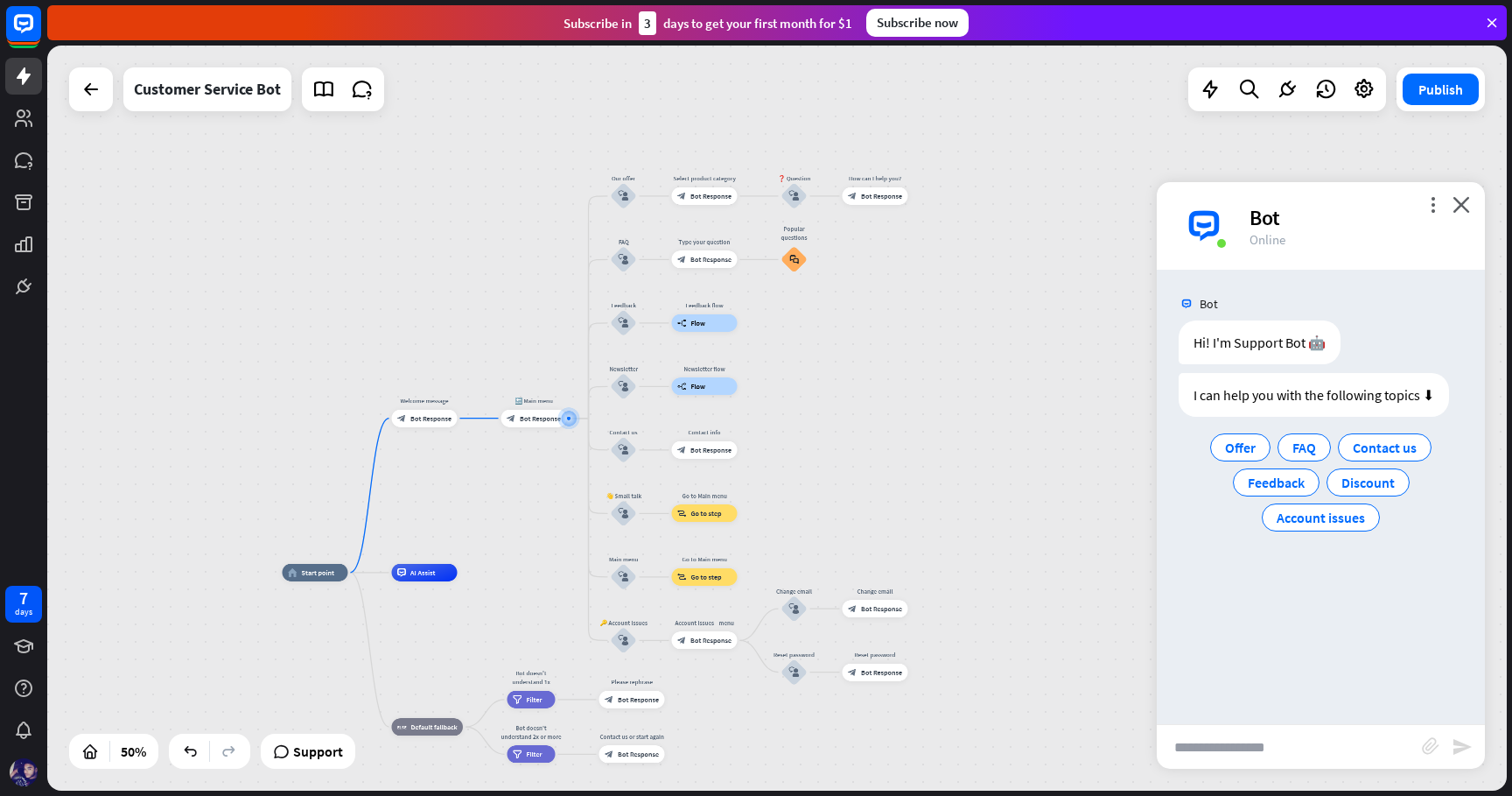
click at [1302, 739] on input "text" at bounding box center [1289, 747] width 265 height 44
type input "*"
